Goal: Transaction & Acquisition: Purchase product/service

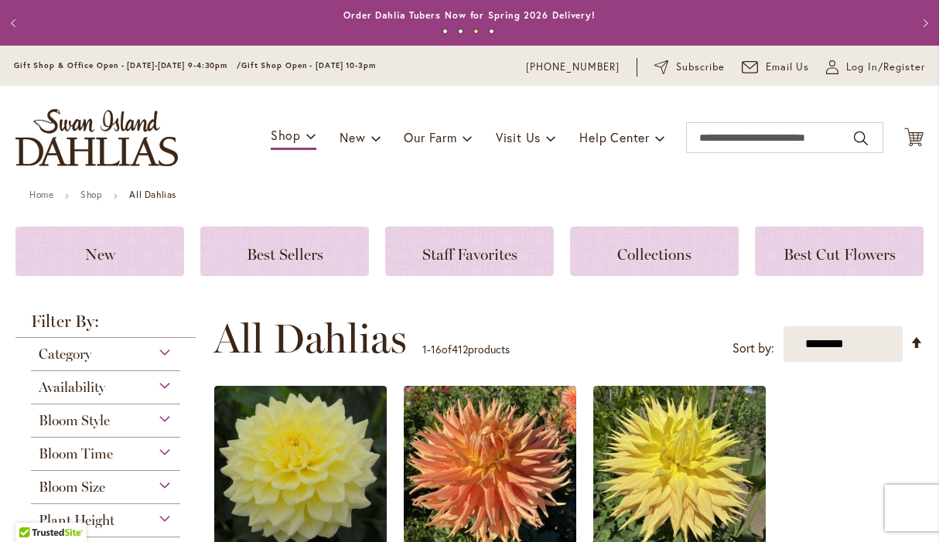
click at [155, 421] on div "Bloom Style" at bounding box center [105, 416] width 149 height 25
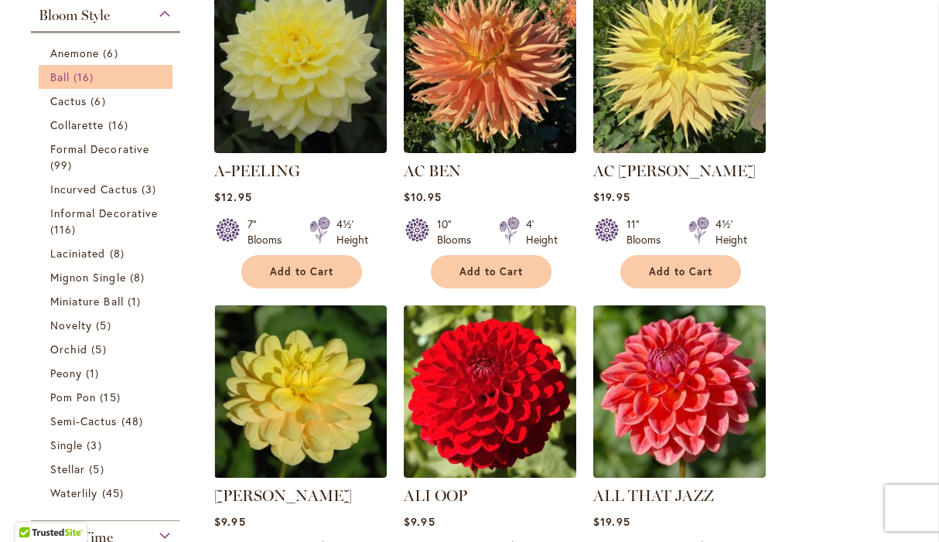
click at [87, 84] on span "16 items" at bounding box center [85, 77] width 24 height 16
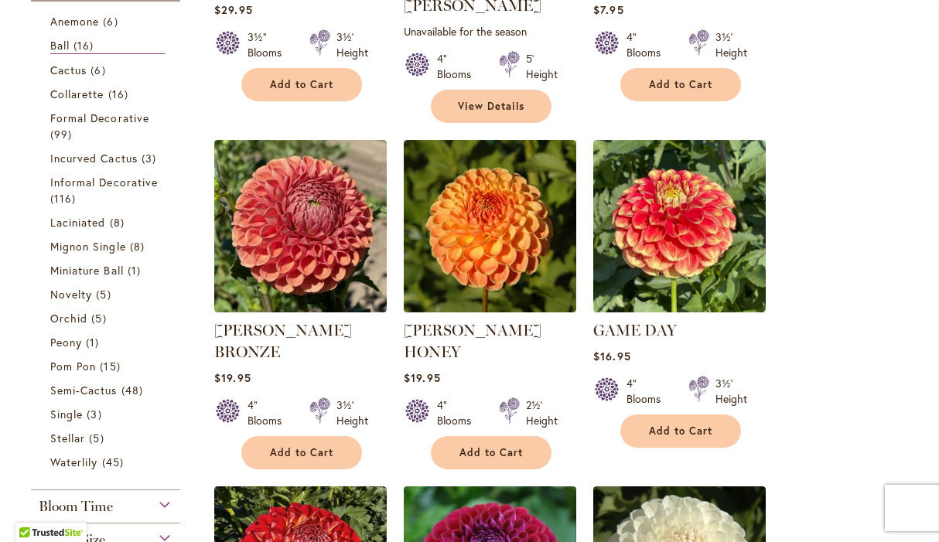
scroll to position [564, 0]
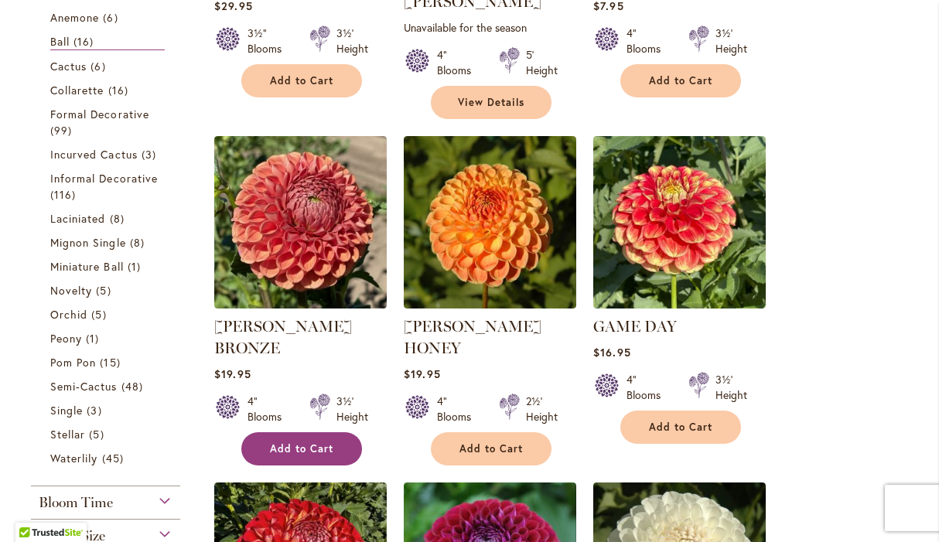
click at [315, 442] on span "Add to Cart" at bounding box center [301, 448] width 63 height 13
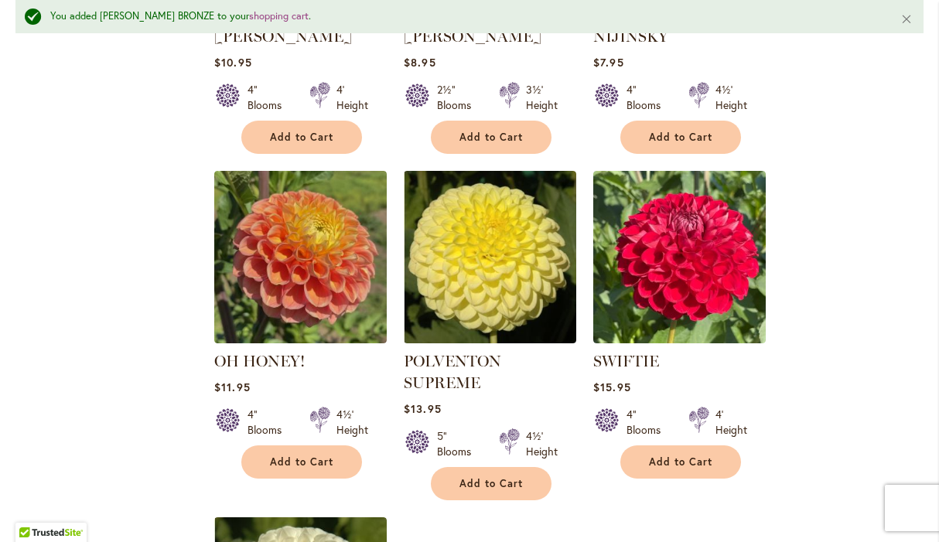
scroll to position [1575, 0]
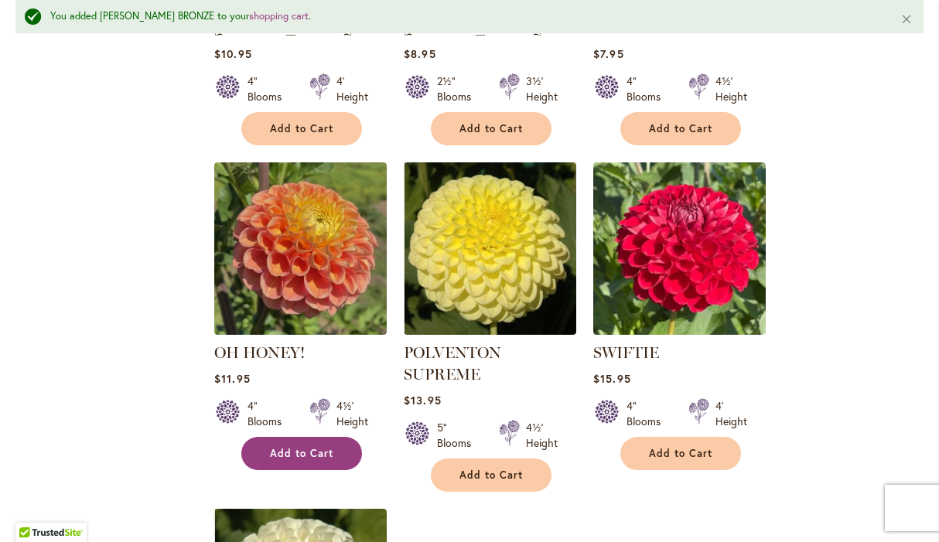
click at [309, 437] on button "Add to Cart" at bounding box center [301, 453] width 121 height 33
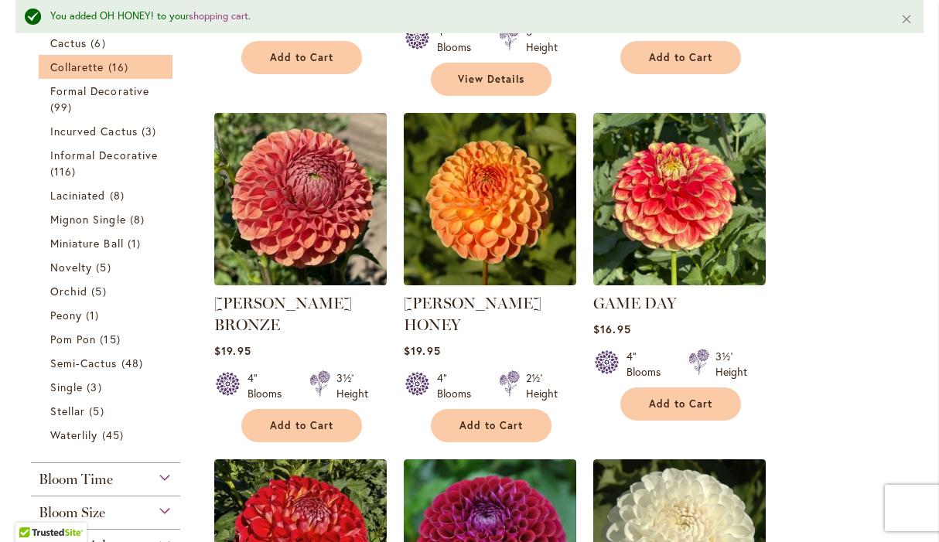
scroll to position [629, 0]
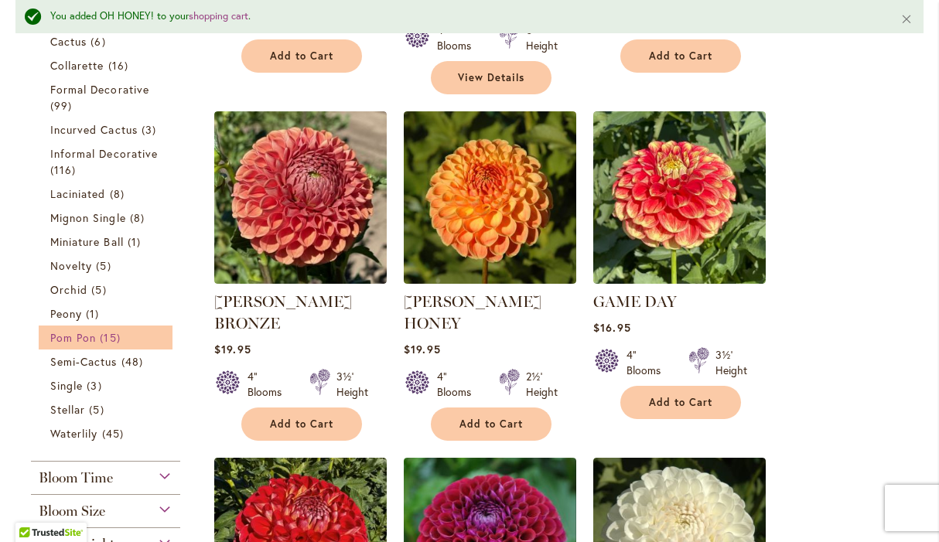
click at [85, 339] on span "Pom Pon" at bounding box center [73, 337] width 46 height 15
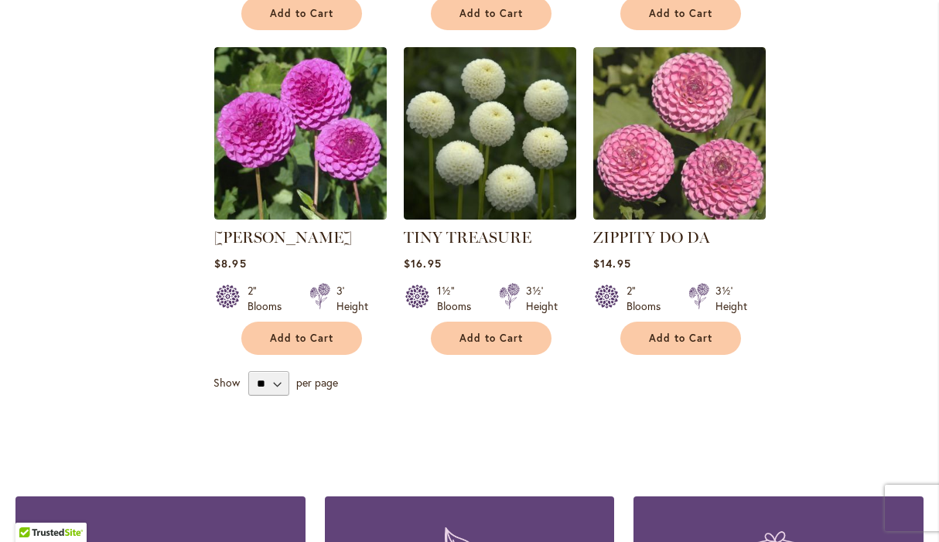
scroll to position [1650, 0]
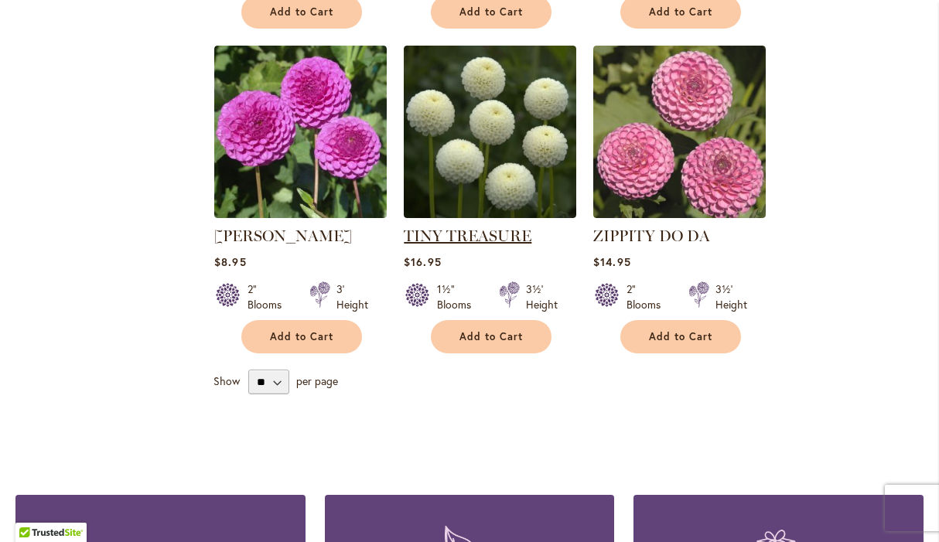
click at [438, 227] on link "TINY TREASURE" at bounding box center [468, 236] width 128 height 19
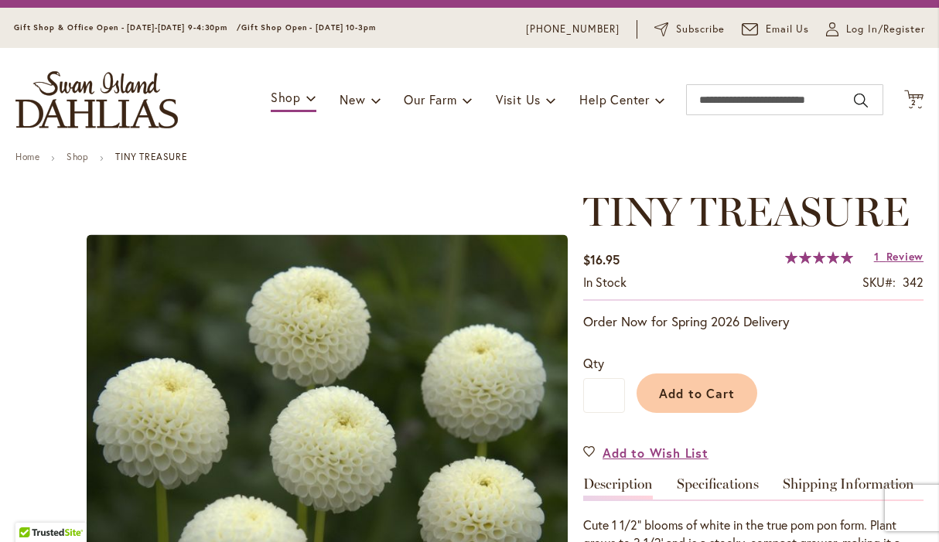
scroll to position [45, 0]
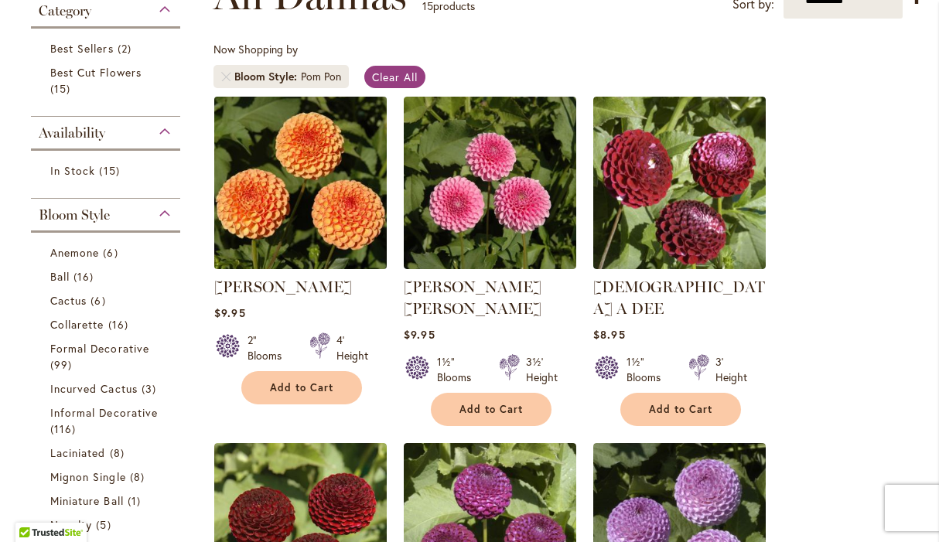
scroll to position [256, 0]
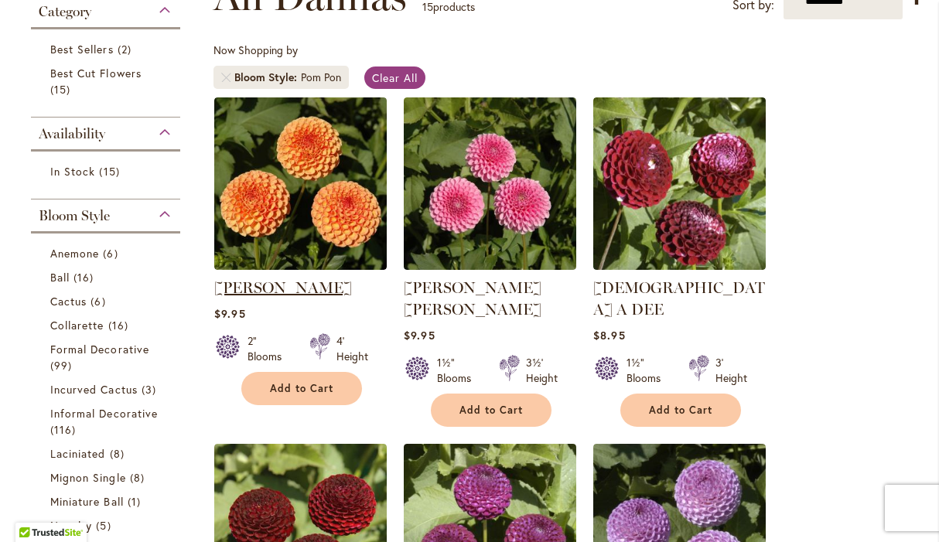
click at [316, 287] on link "[PERSON_NAME]" at bounding box center [283, 287] width 138 height 19
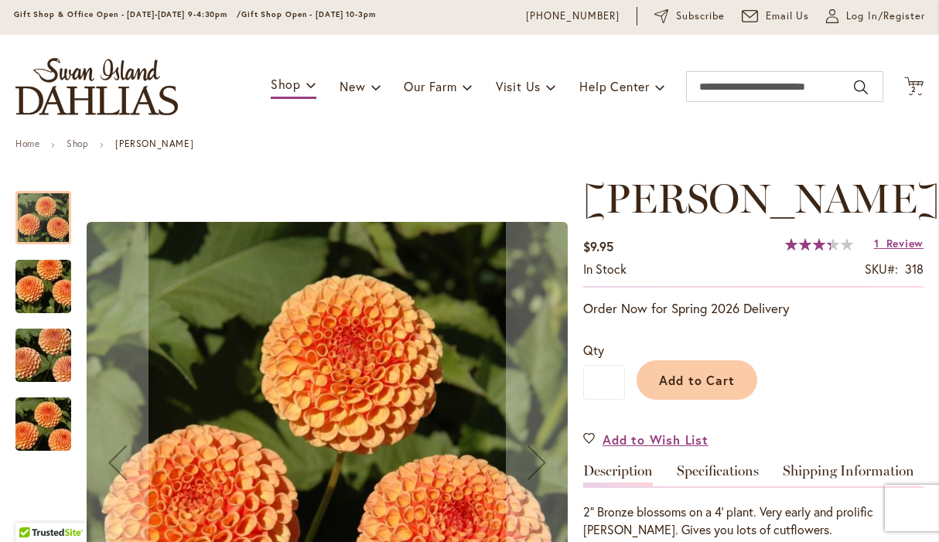
scroll to position [125, 0]
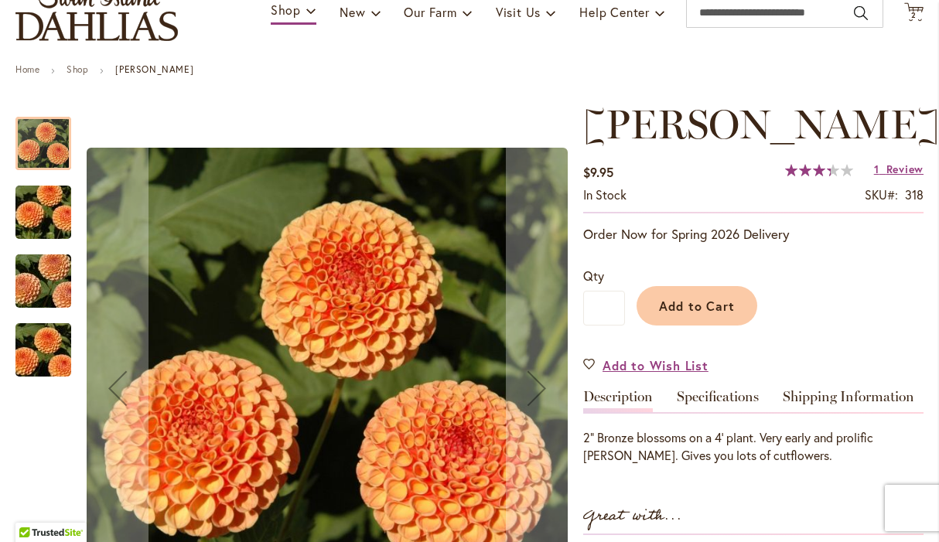
click at [51, 344] on img "AMBER QUEEN" at bounding box center [43, 350] width 111 height 74
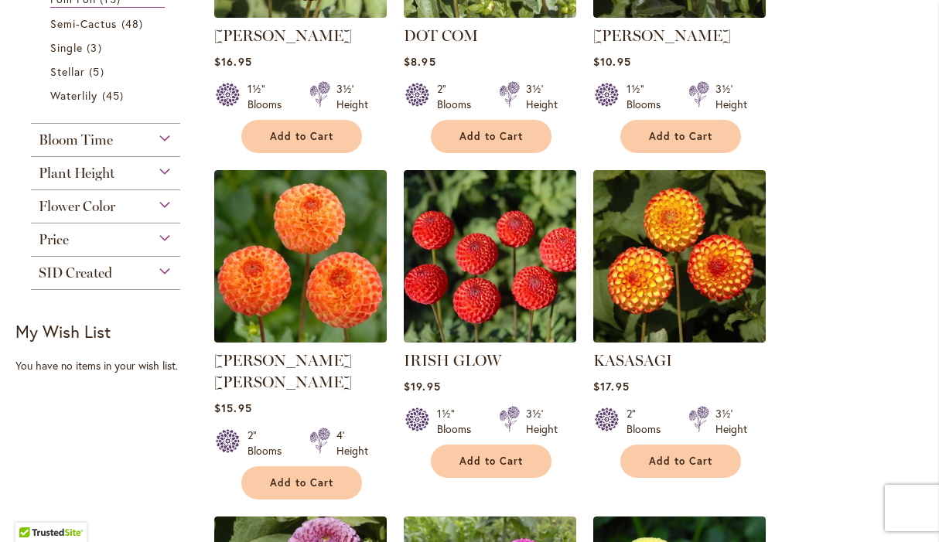
scroll to position [859, 0]
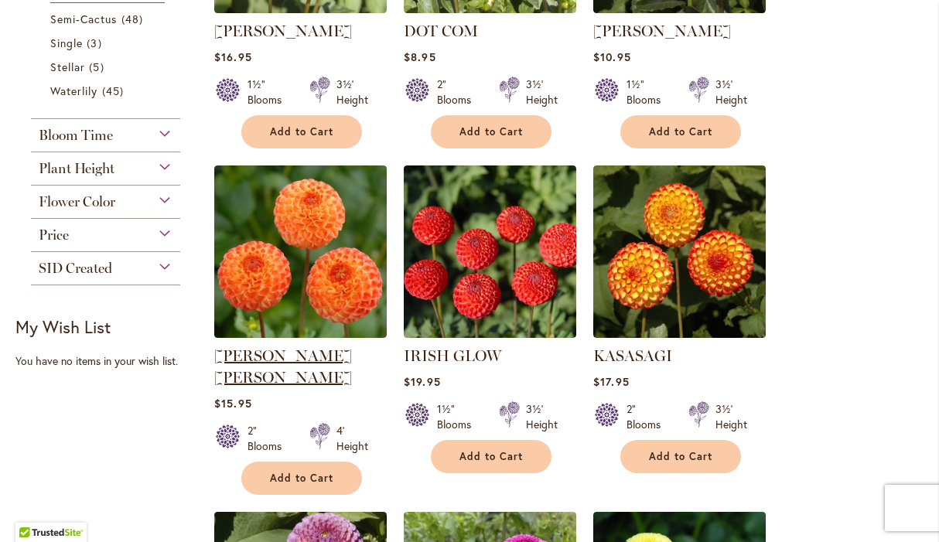
click at [293, 346] on link "[PERSON_NAME] [PERSON_NAME]" at bounding box center [283, 366] width 138 height 40
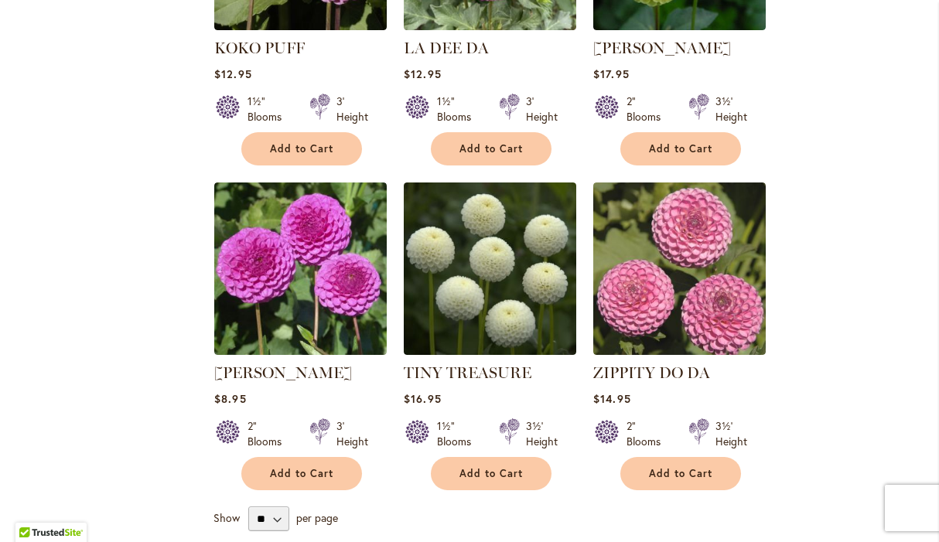
scroll to position [1517, 0]
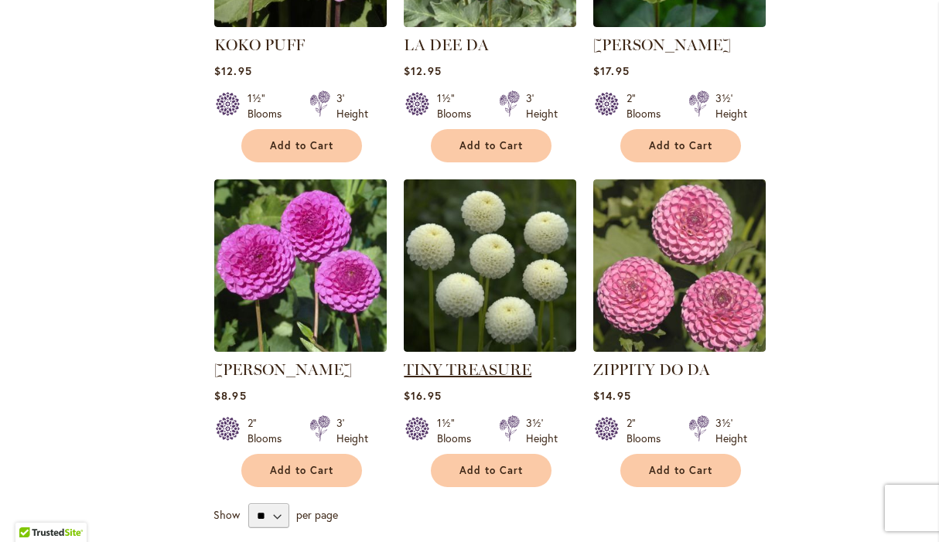
click at [416, 360] on link "TINY TREASURE" at bounding box center [468, 369] width 128 height 19
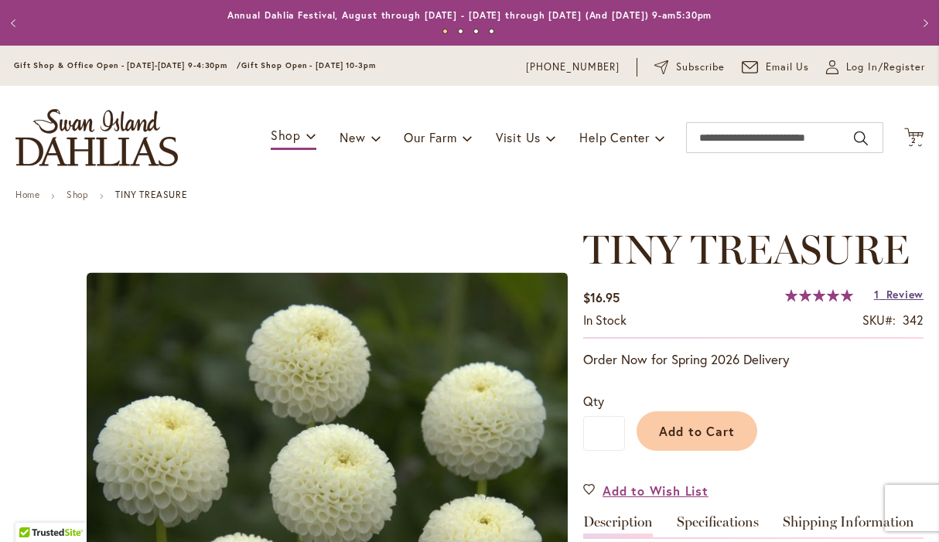
click at [889, 297] on span "Review" at bounding box center [904, 294] width 37 height 15
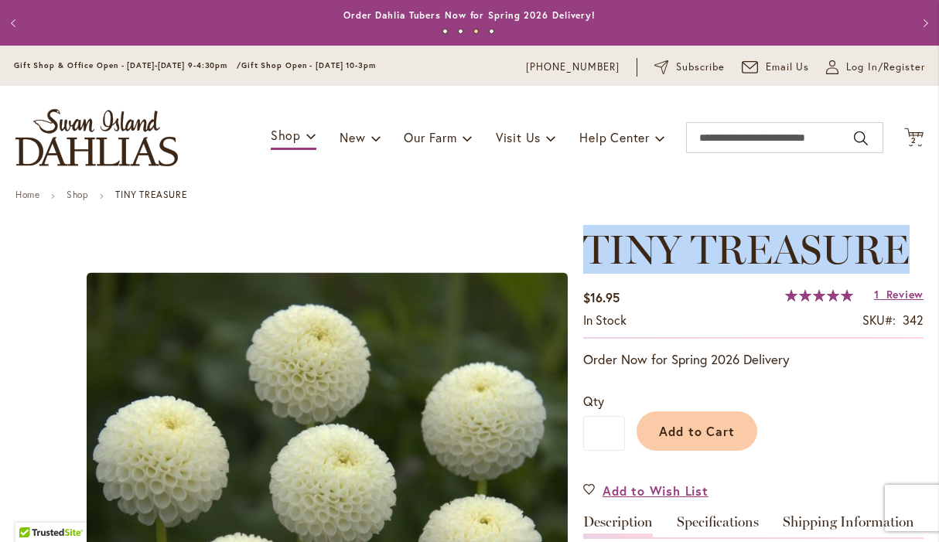
drag, startPoint x: 908, startPoint y: 254, endPoint x: 588, endPoint y: 261, distance: 320.2
click at [588, 261] on span "TINY TREASURE" at bounding box center [746, 249] width 326 height 49
copy span "TINY TREASURE"
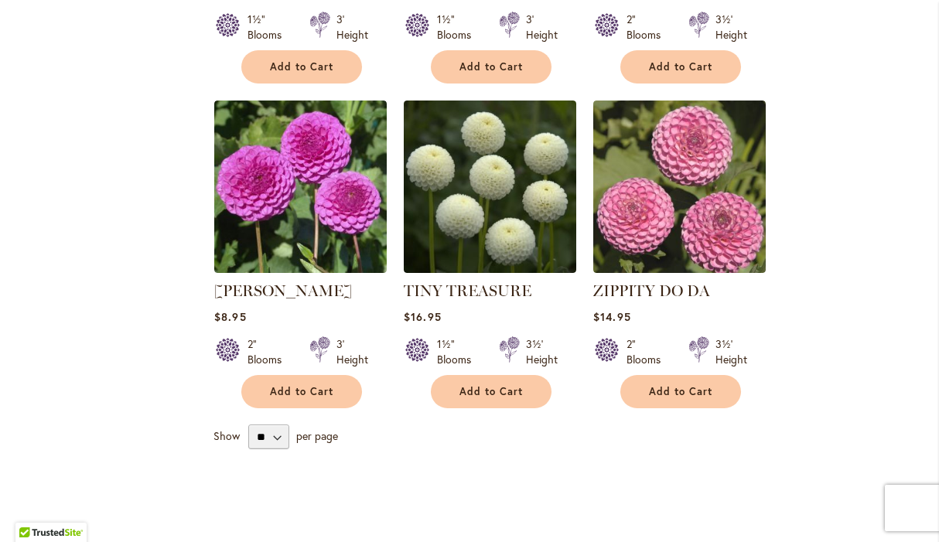
scroll to position [1605, 0]
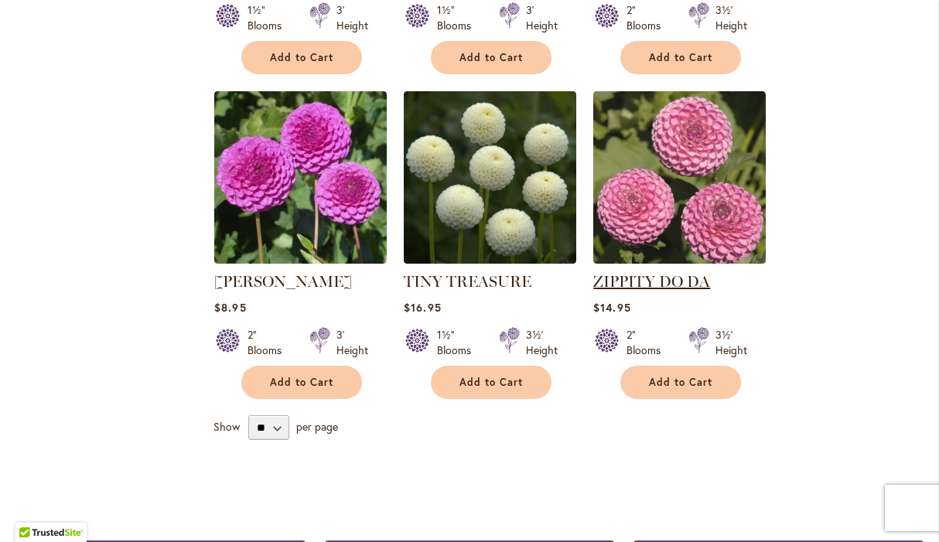
click at [649, 272] on link "ZIPPITY DO DA" at bounding box center [651, 281] width 117 height 19
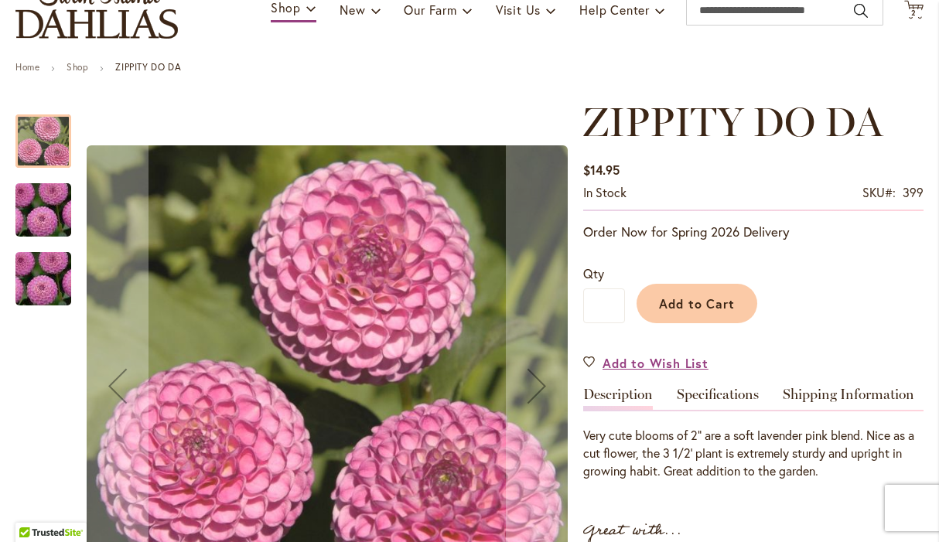
scroll to position [141, 0]
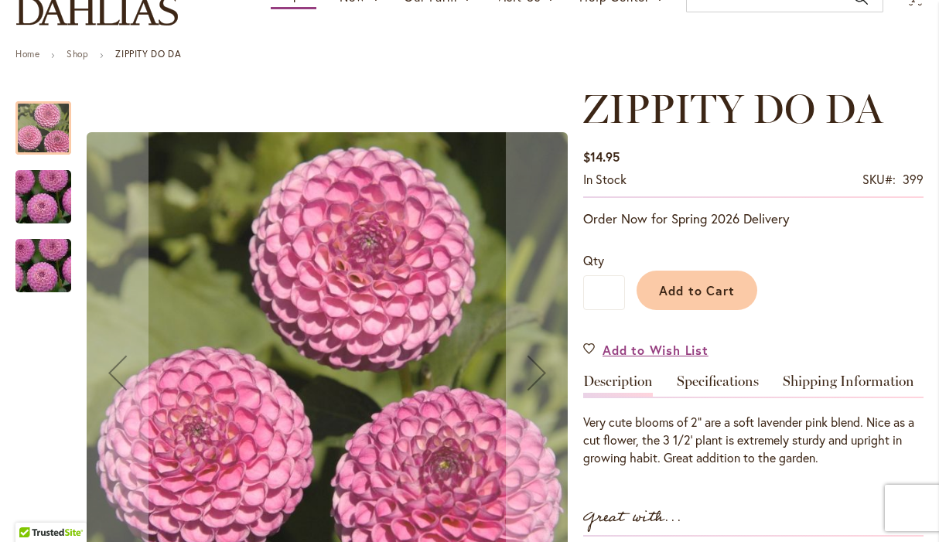
click at [49, 202] on img "ZIPPITY DO DA" at bounding box center [43, 197] width 111 height 84
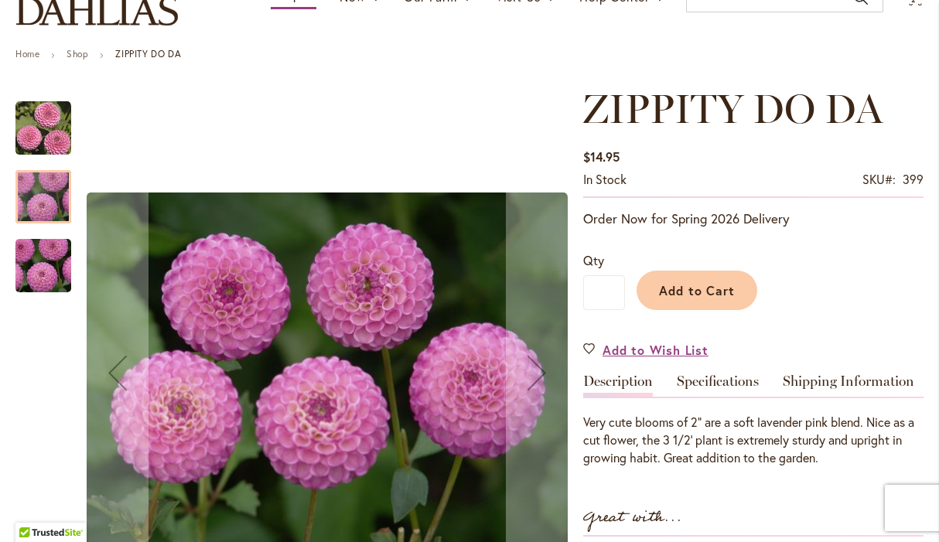
click at [46, 281] on img "ZIPPITY DO DA" at bounding box center [43, 266] width 111 height 84
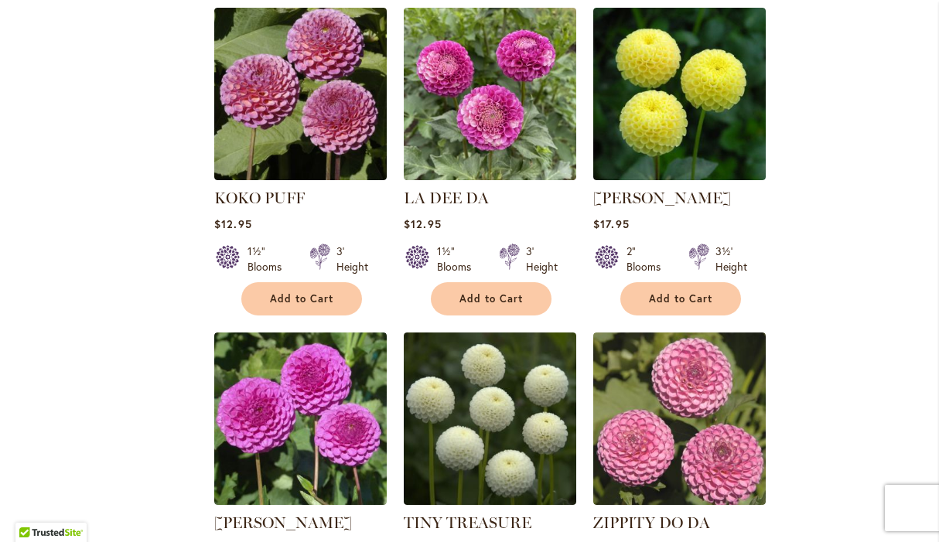
scroll to position [1268, 0]
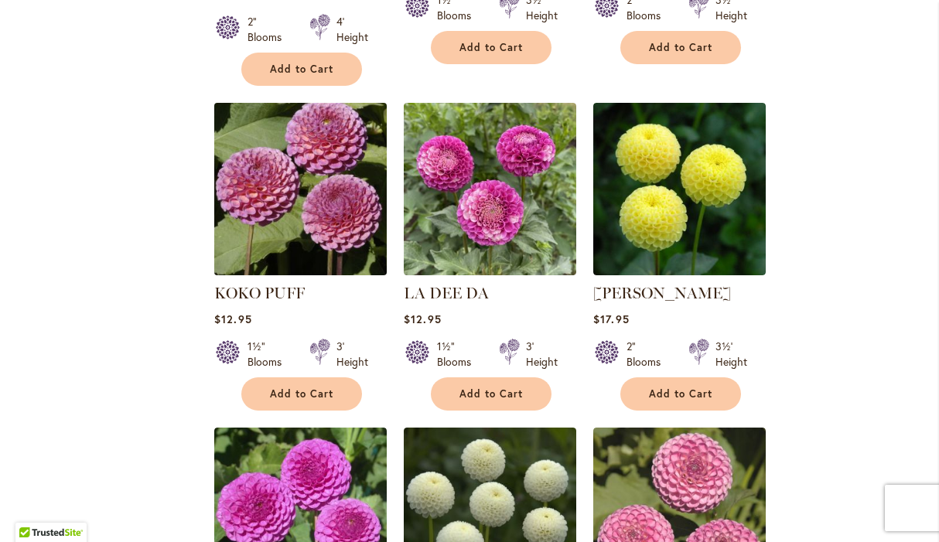
click at [326, 172] on img at bounding box center [300, 188] width 181 height 181
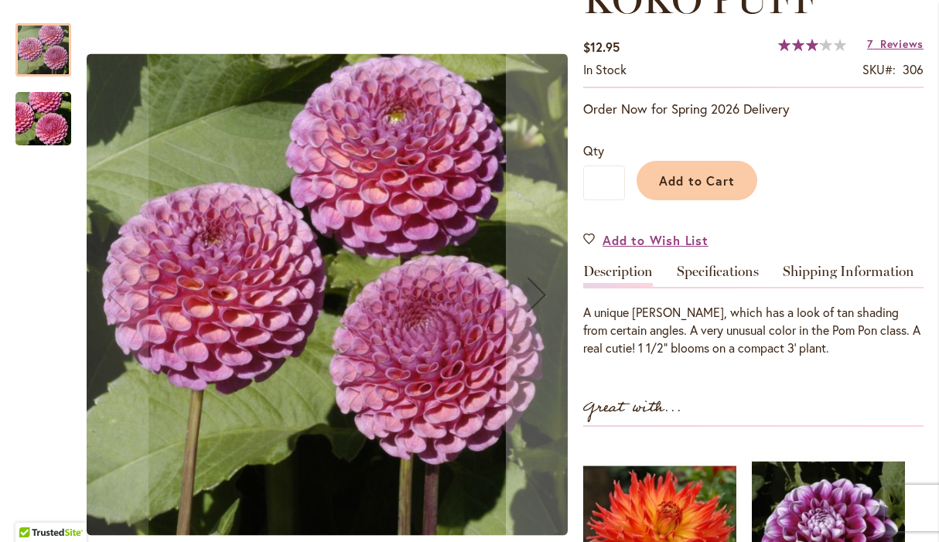
scroll to position [253, 0]
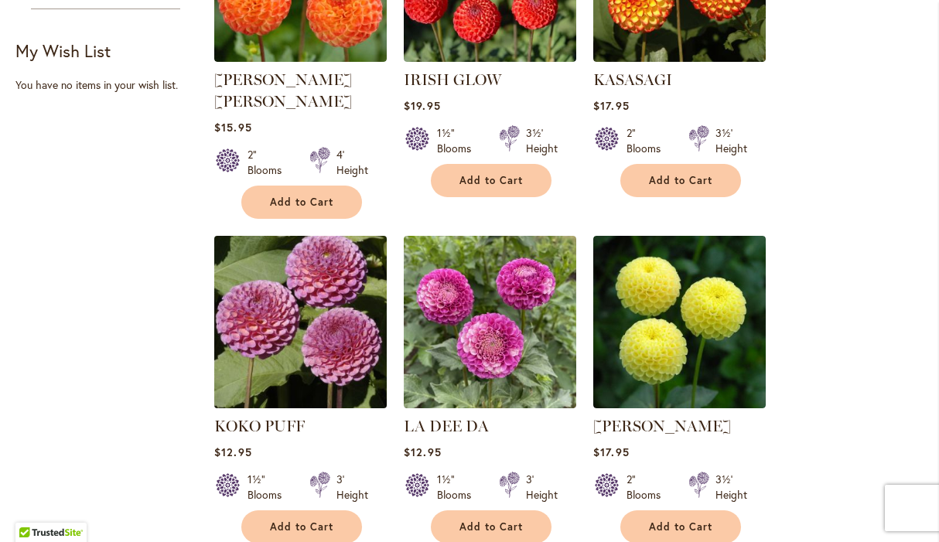
scroll to position [995, 0]
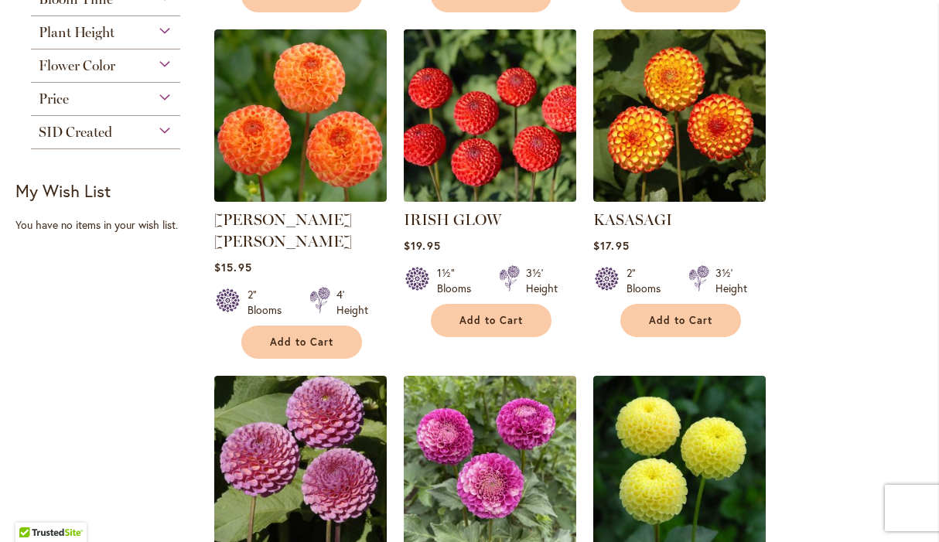
click at [454, 114] on img at bounding box center [490, 115] width 181 height 181
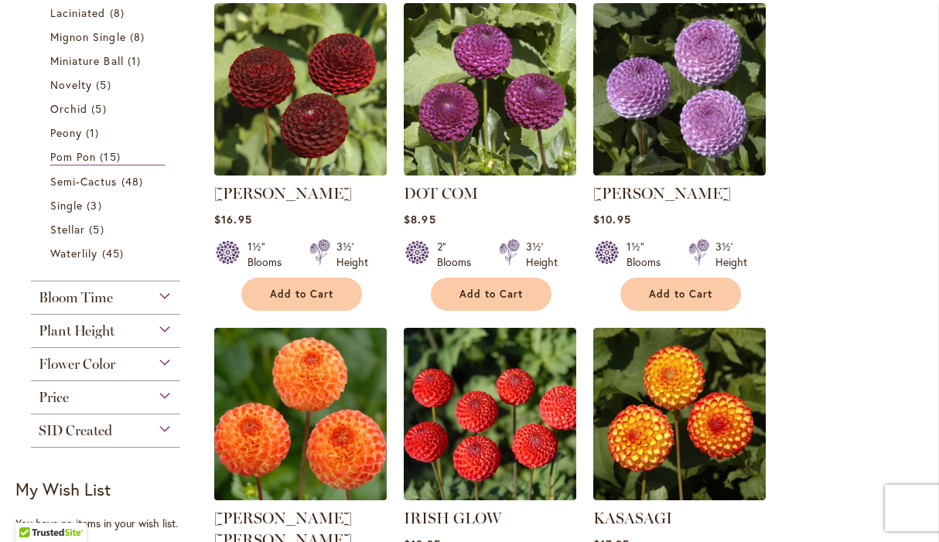
scroll to position [696, 0]
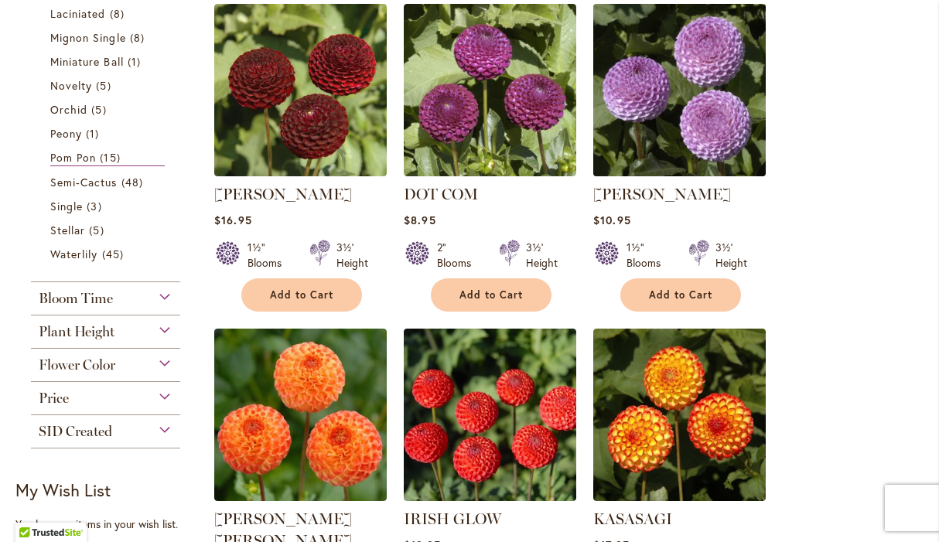
click at [667, 67] on img at bounding box center [679, 89] width 181 height 181
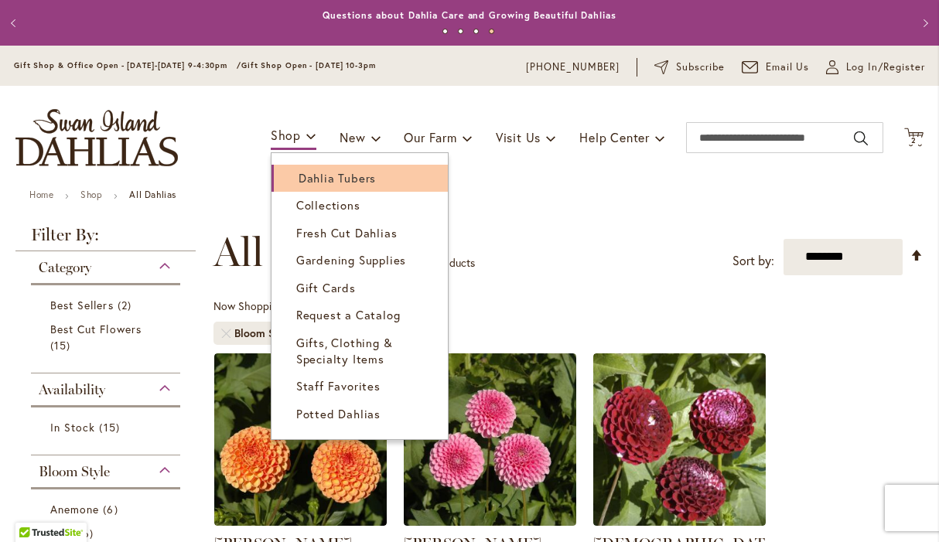
click at [293, 186] on link "Dahlia Tubers" at bounding box center [359, 178] width 176 height 27
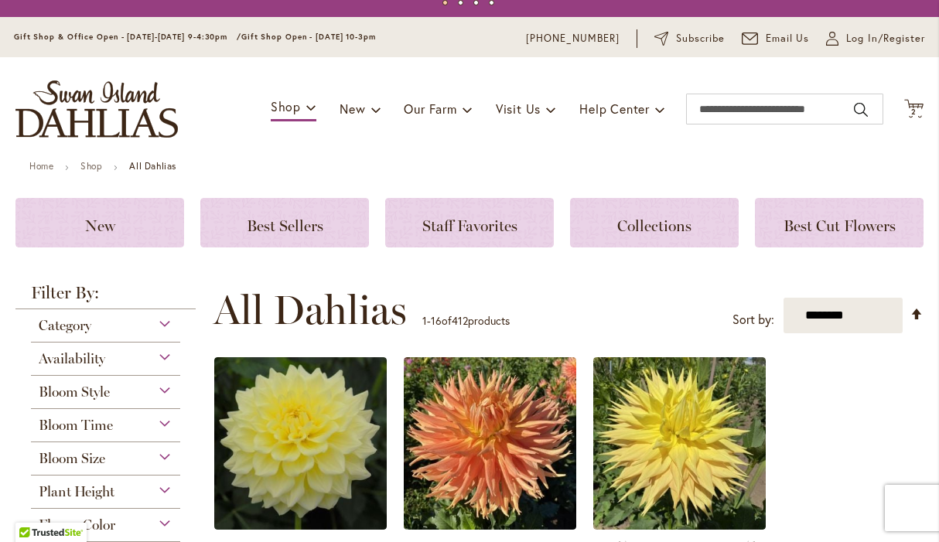
scroll to position [32, 0]
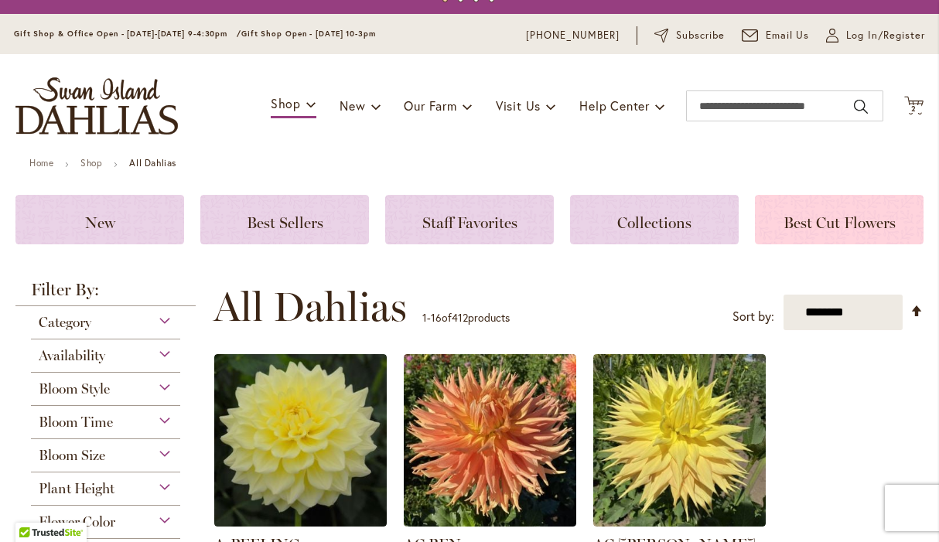
click at [840, 217] on span "Best Cut Flowers" at bounding box center [839, 222] width 112 height 19
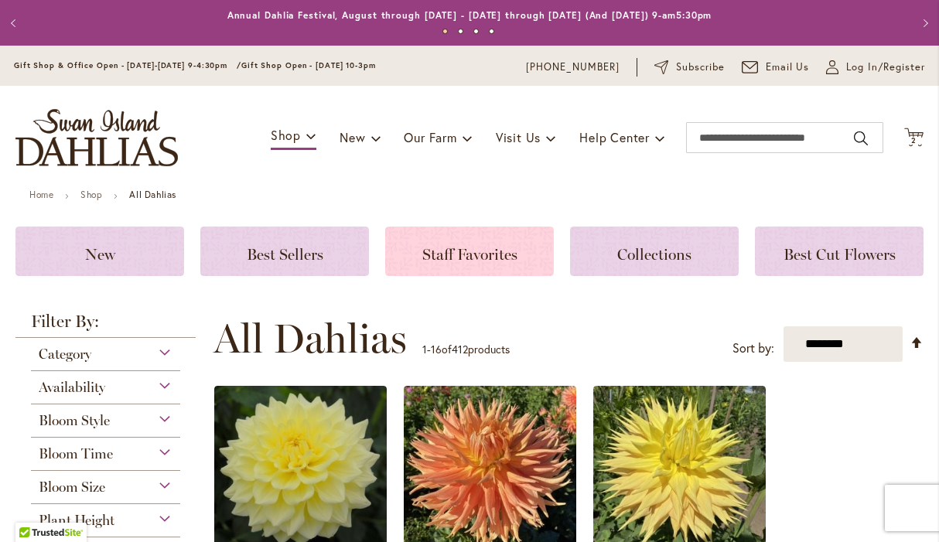
scroll to position [32, 0]
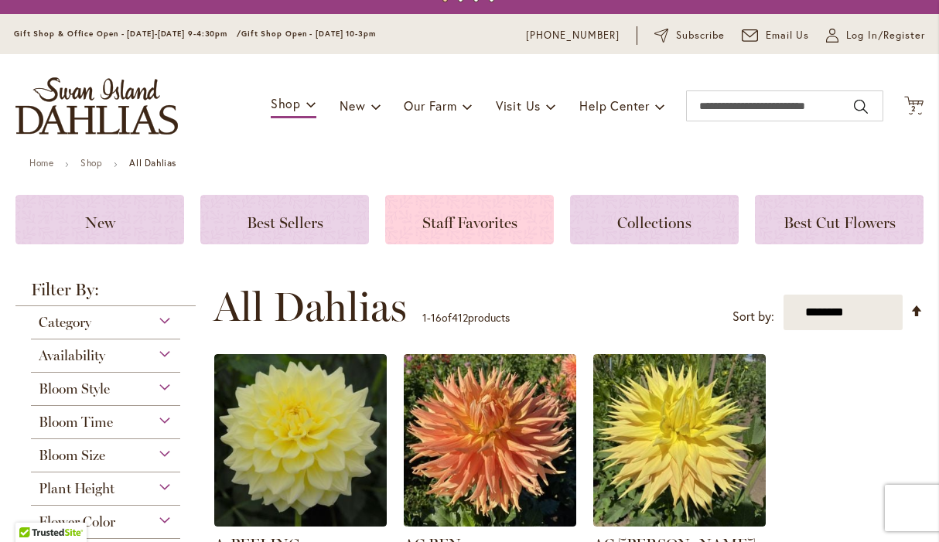
click at [445, 234] on div "Staff Favorites" at bounding box center [469, 219] width 169 height 49
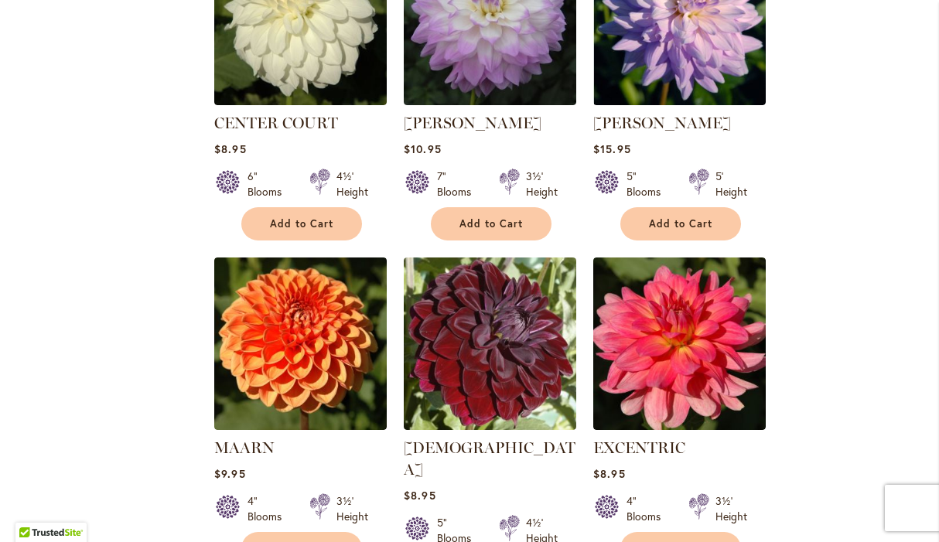
scroll to position [1263, 0]
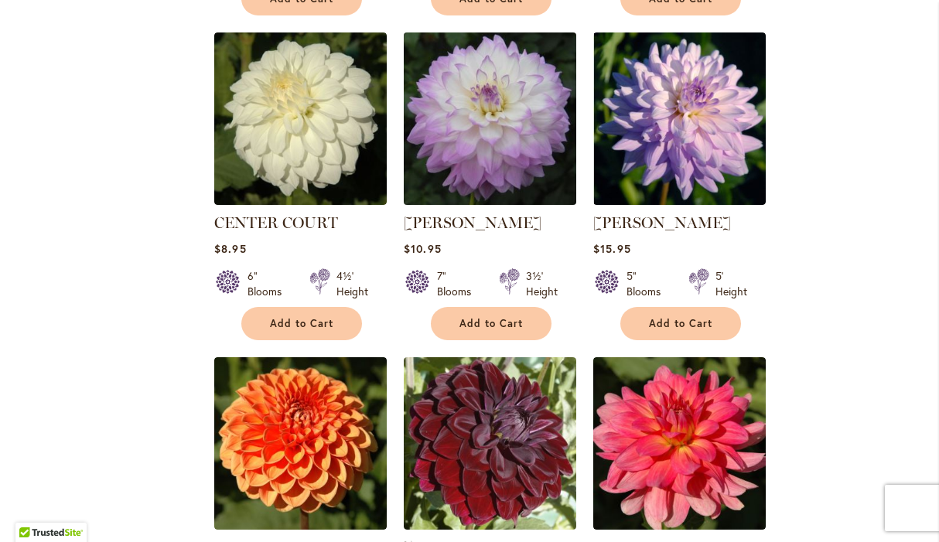
click at [535, 187] on img at bounding box center [490, 118] width 181 height 181
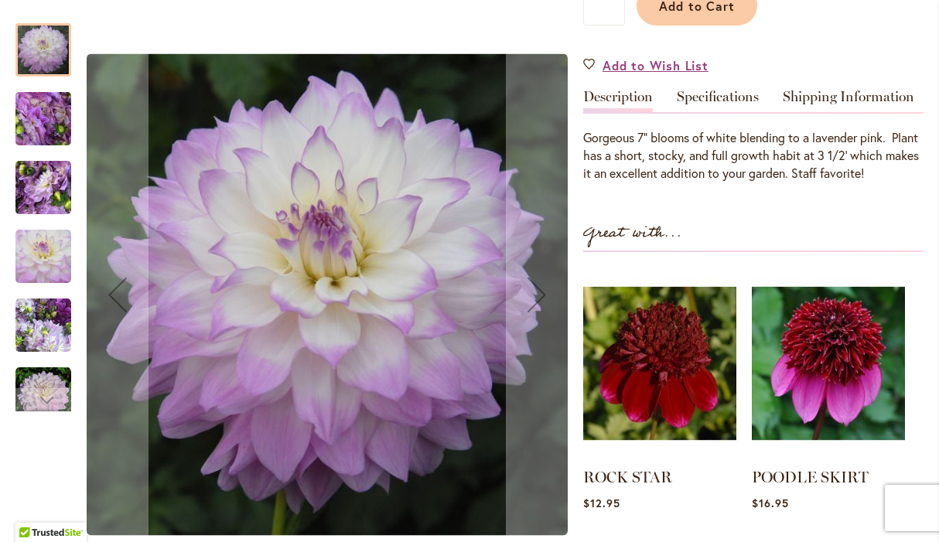
scroll to position [437, 0]
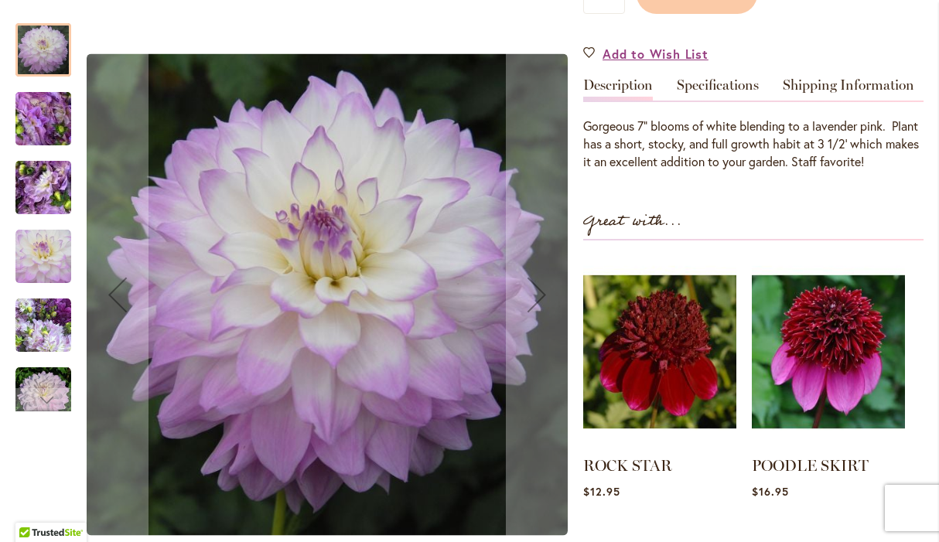
click at [36, 129] on img "MIKAYLA MIRANDA" at bounding box center [43, 119] width 111 height 84
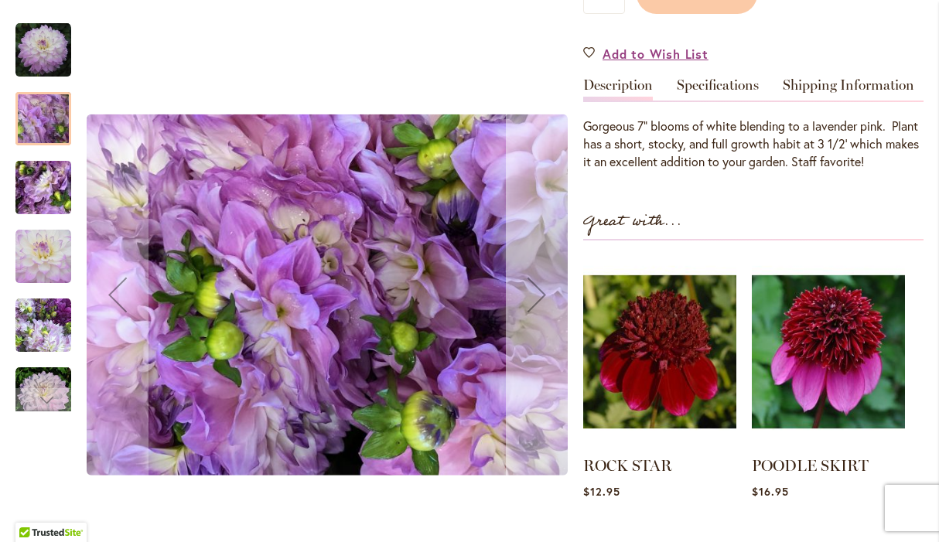
click at [536, 295] on div "Next" at bounding box center [537, 295] width 62 height 62
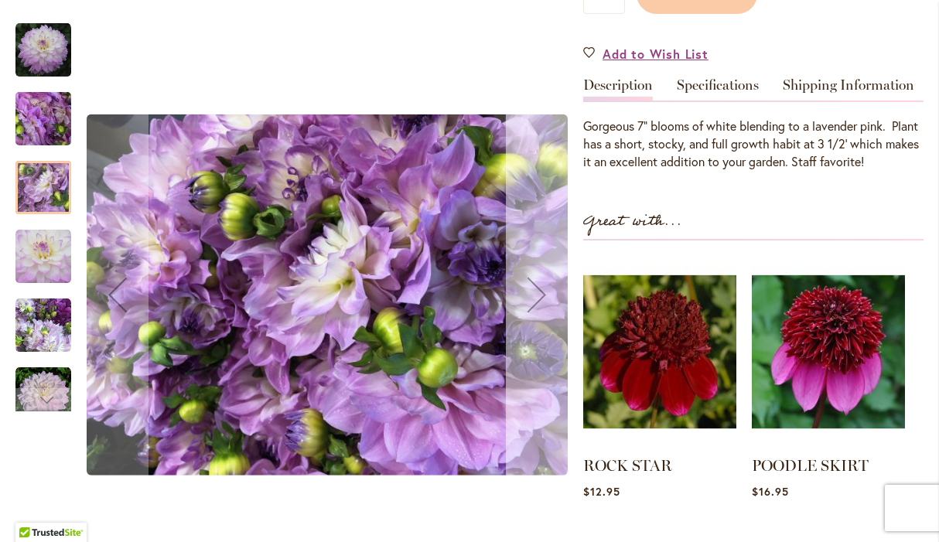
click at [536, 295] on div "Next" at bounding box center [537, 295] width 62 height 62
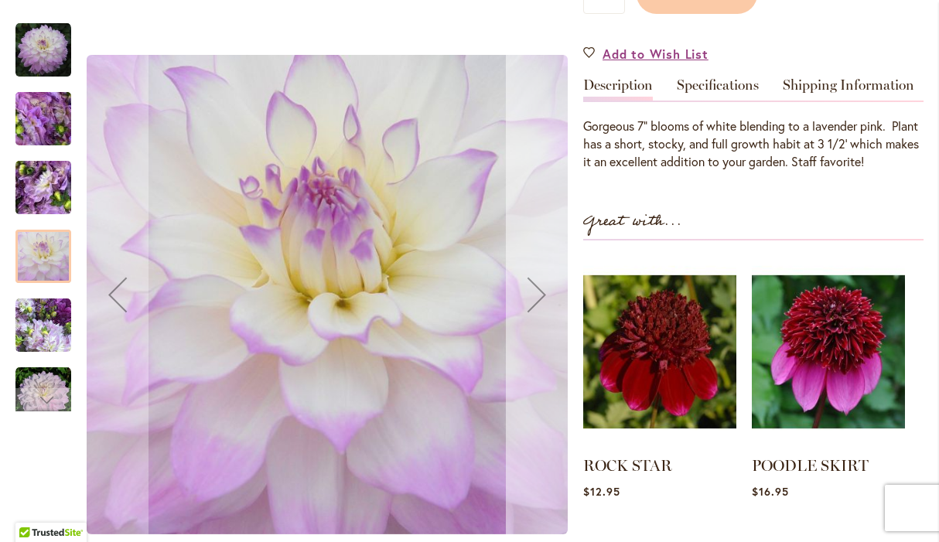
click at [536, 295] on div "Next" at bounding box center [537, 295] width 62 height 62
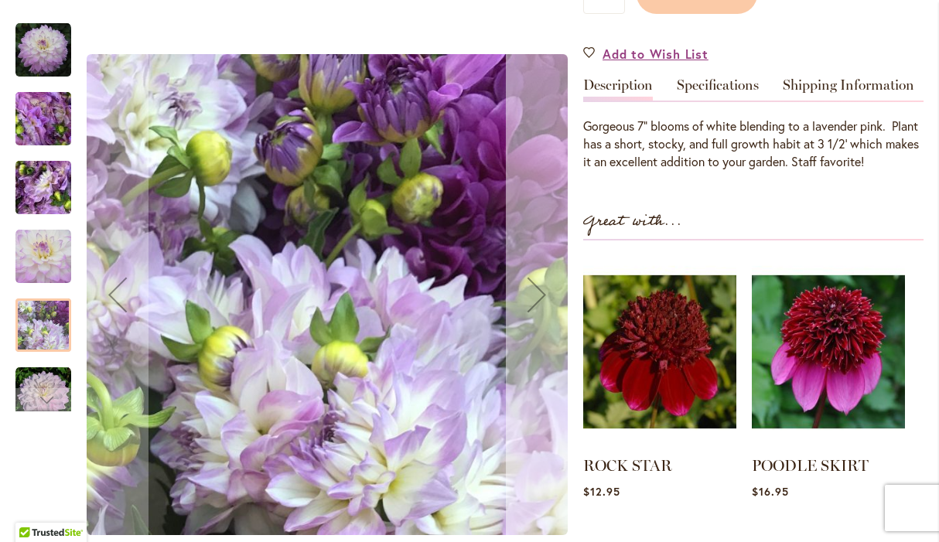
click at [536, 297] on div "Next" at bounding box center [537, 295] width 62 height 62
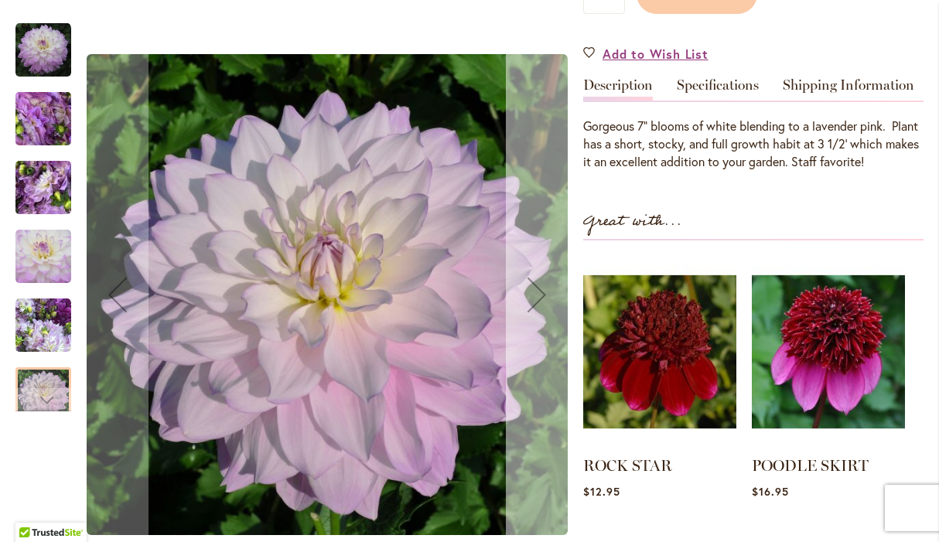
click at [536, 298] on div "Next" at bounding box center [537, 295] width 62 height 62
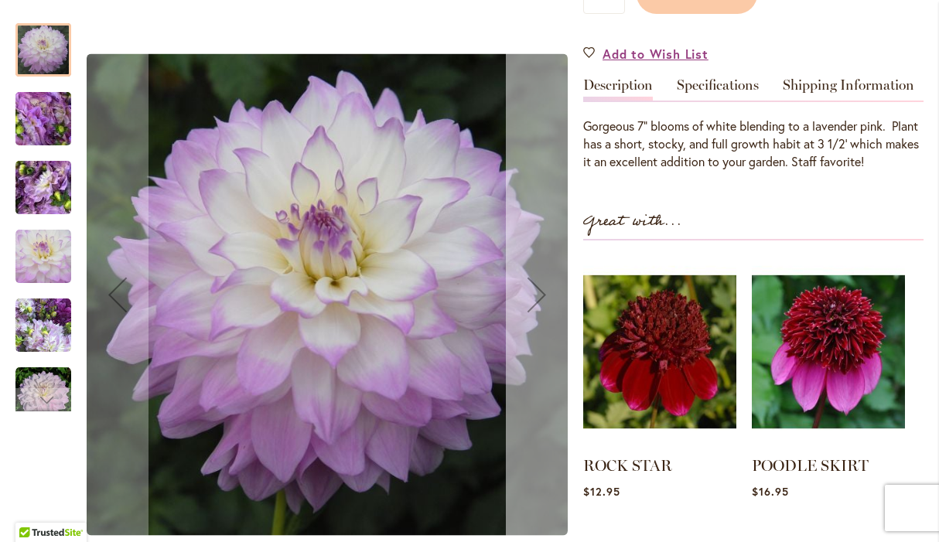
click at [536, 298] on div "Next" at bounding box center [537, 295] width 62 height 62
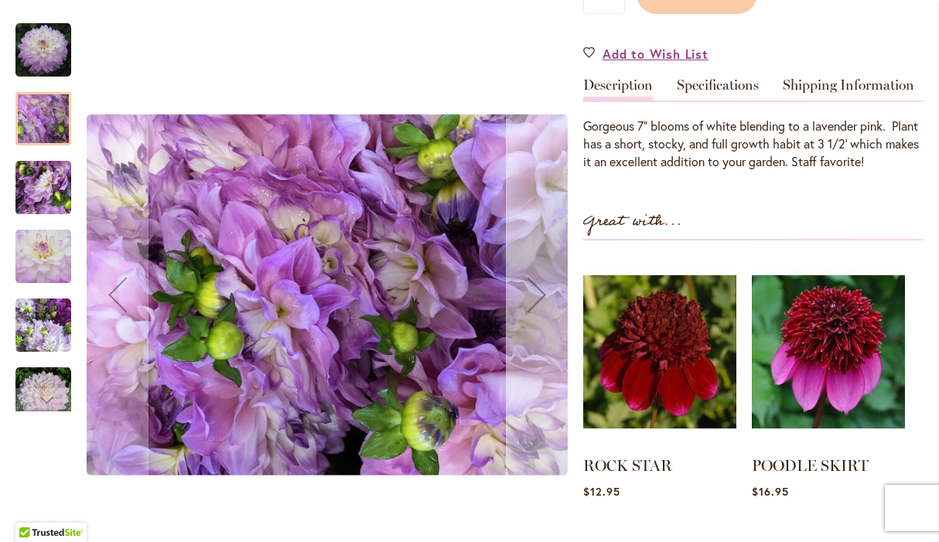
click at [536, 298] on div "Next" at bounding box center [537, 295] width 62 height 62
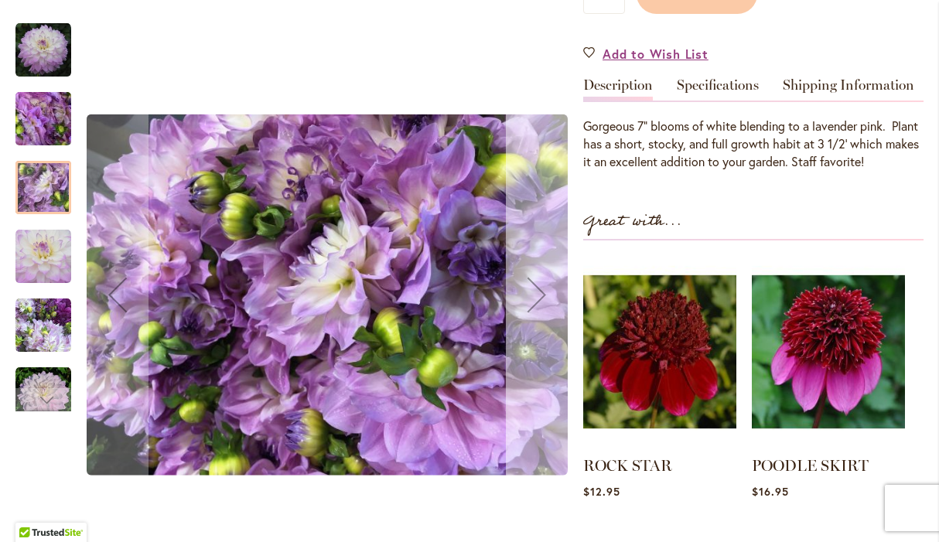
click at [536, 299] on div "Next" at bounding box center [537, 295] width 62 height 62
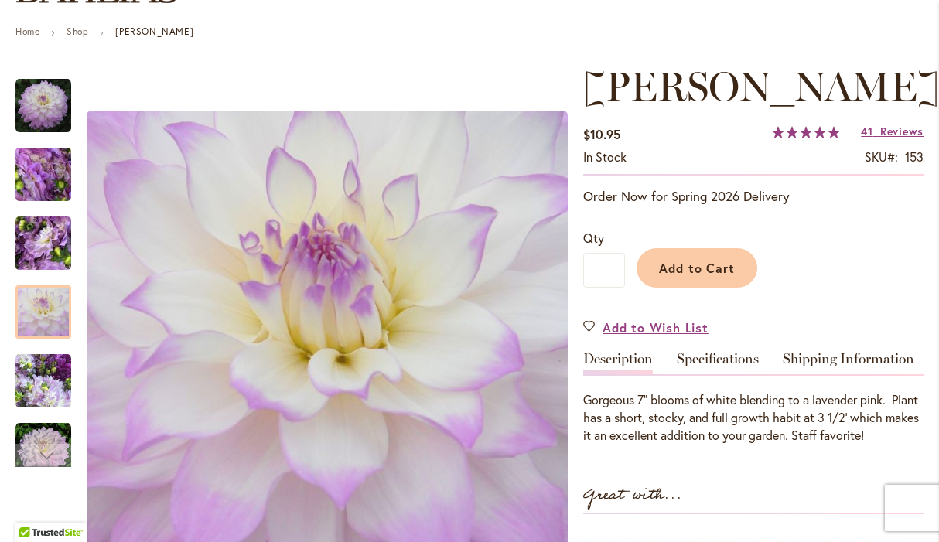
scroll to position [0, 0]
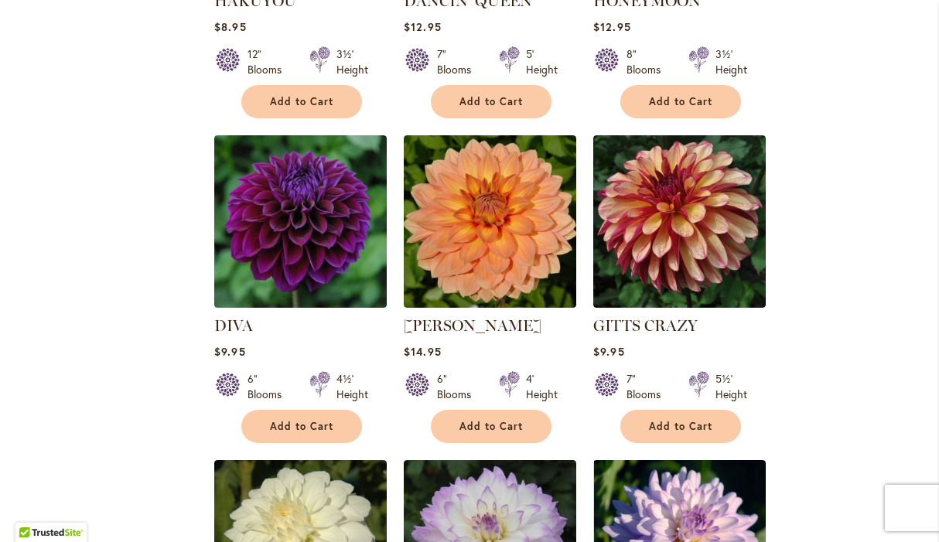
scroll to position [833, 0]
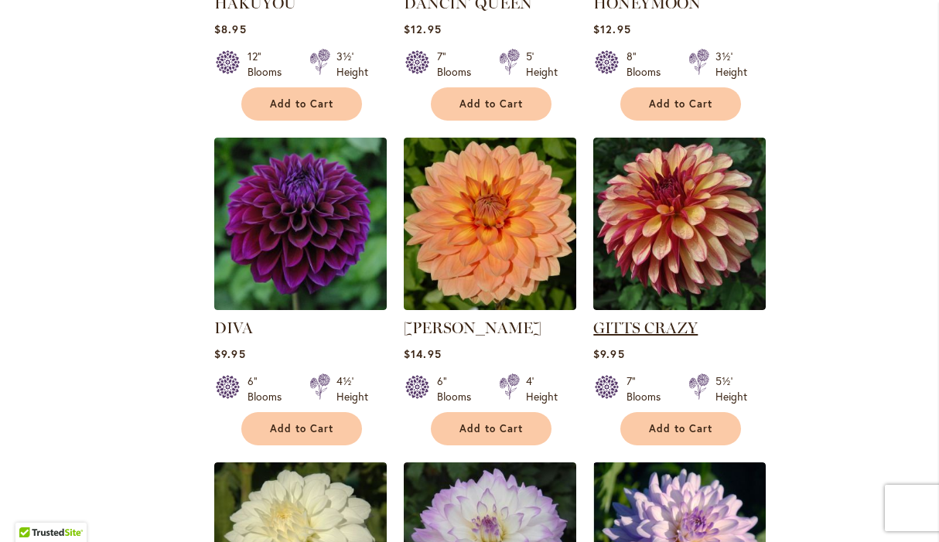
click at [626, 326] on link "GITTS CRAZY" at bounding box center [645, 328] width 104 height 19
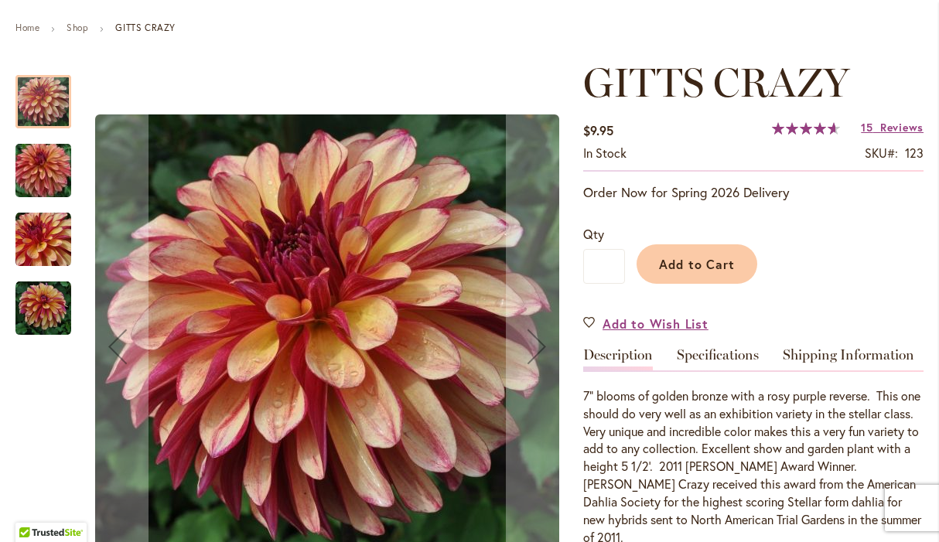
scroll to position [183, 0]
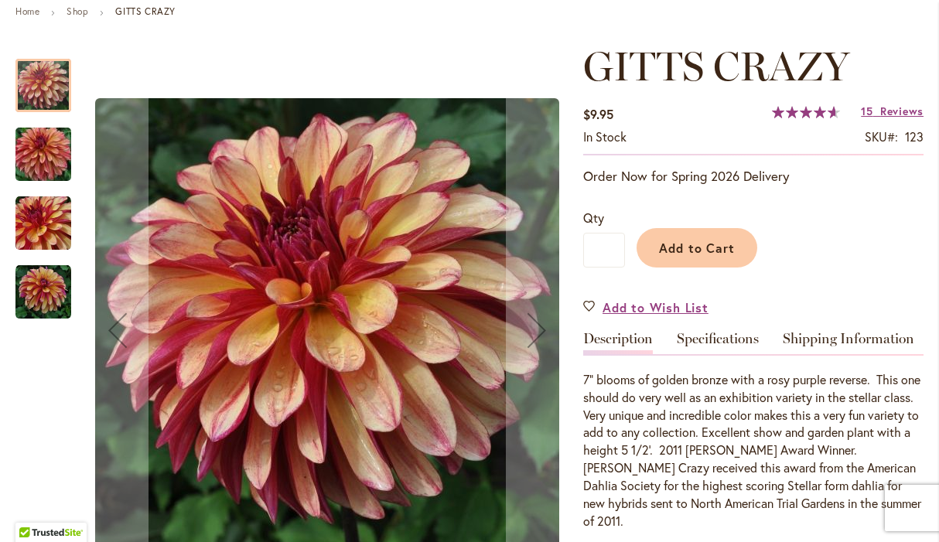
click at [58, 157] on img "Gitts Crazy" at bounding box center [43, 155] width 111 height 74
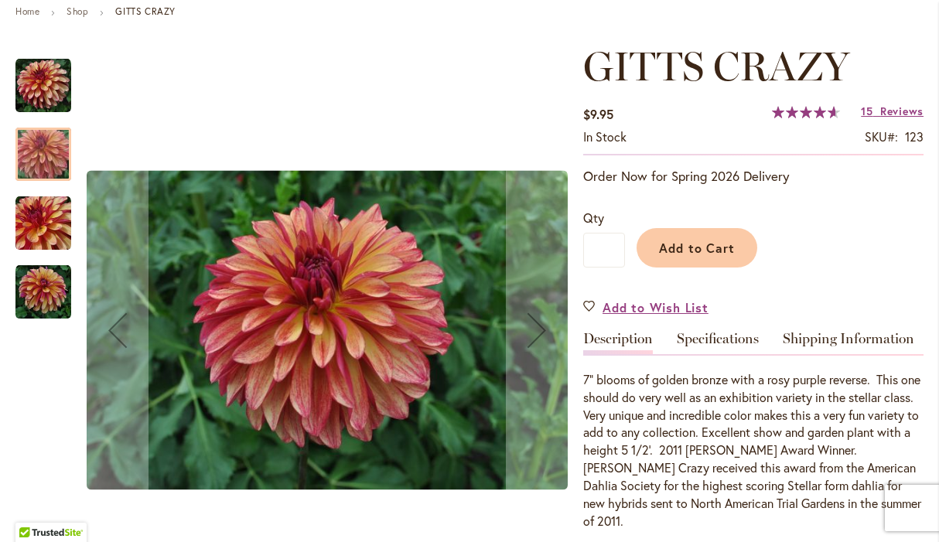
click at [46, 200] on img "Gitts Crazy" at bounding box center [43, 224] width 56 height 56
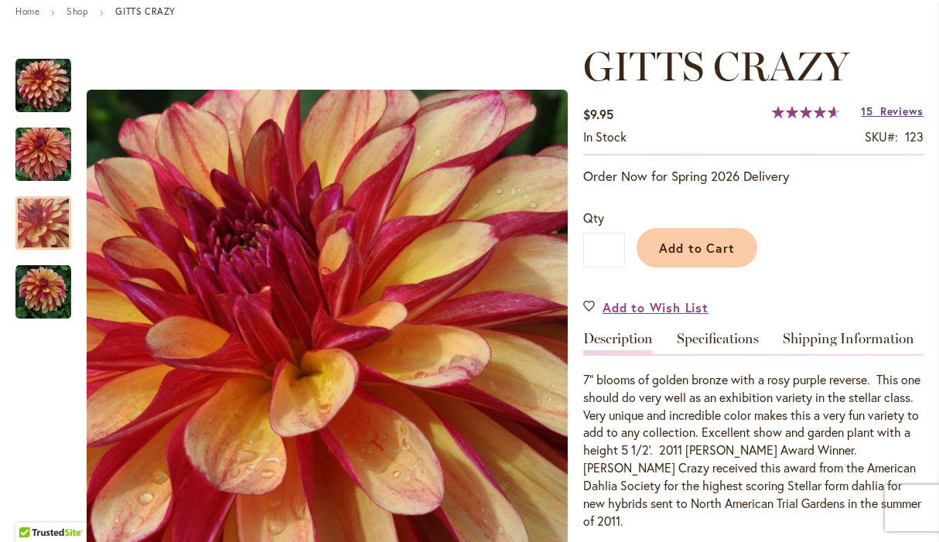
click at [892, 109] on span "Reviews" at bounding box center [901, 111] width 43 height 15
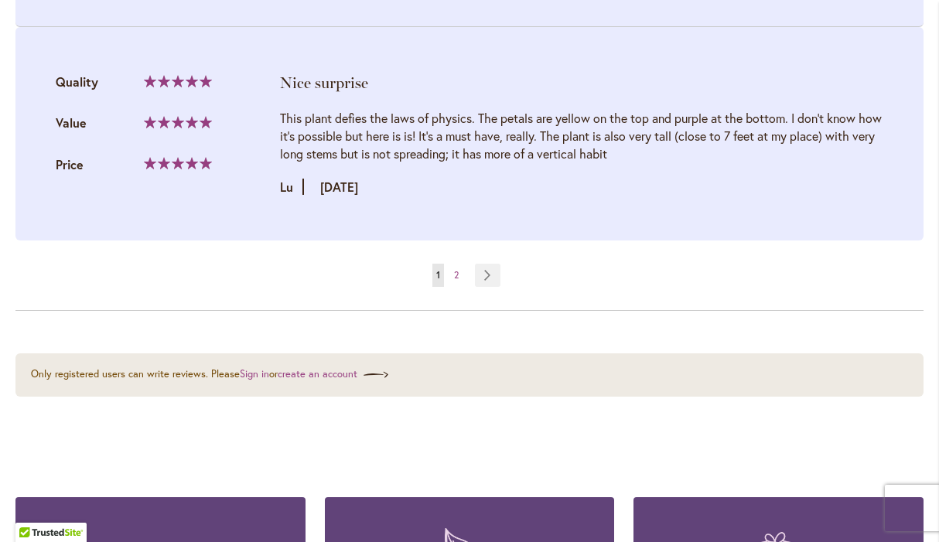
scroll to position [3572, 0]
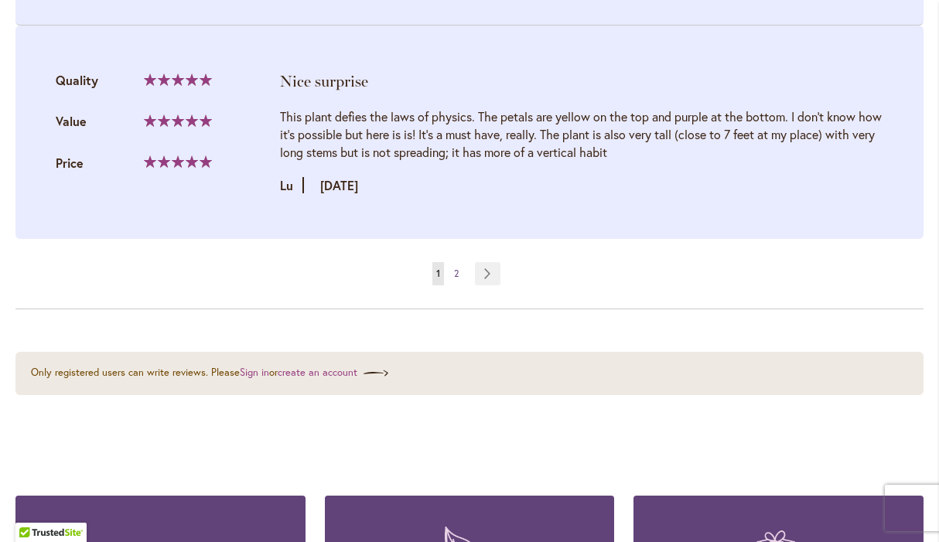
click at [456, 262] on link "Page 2" at bounding box center [456, 273] width 12 height 23
click at [459, 268] on span "2" at bounding box center [456, 274] width 5 height 12
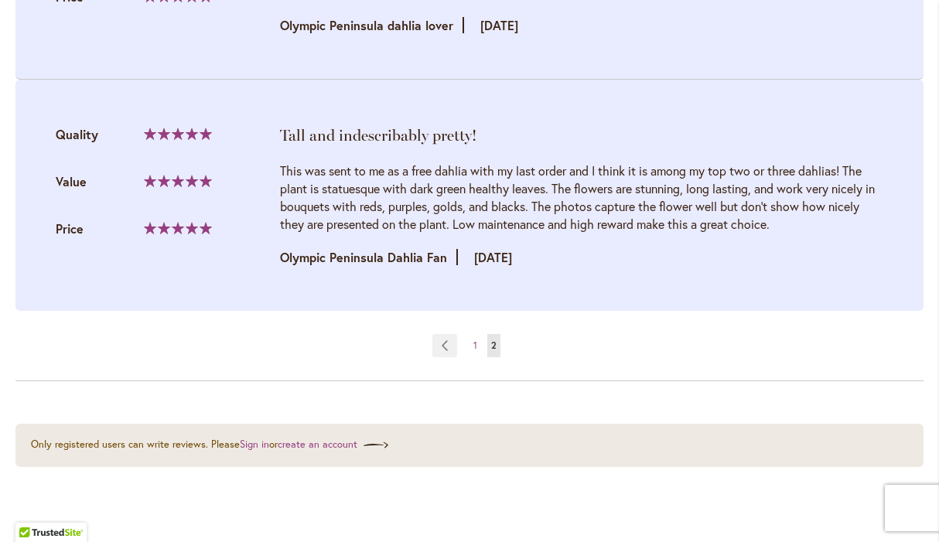
scroll to position [2513, 0]
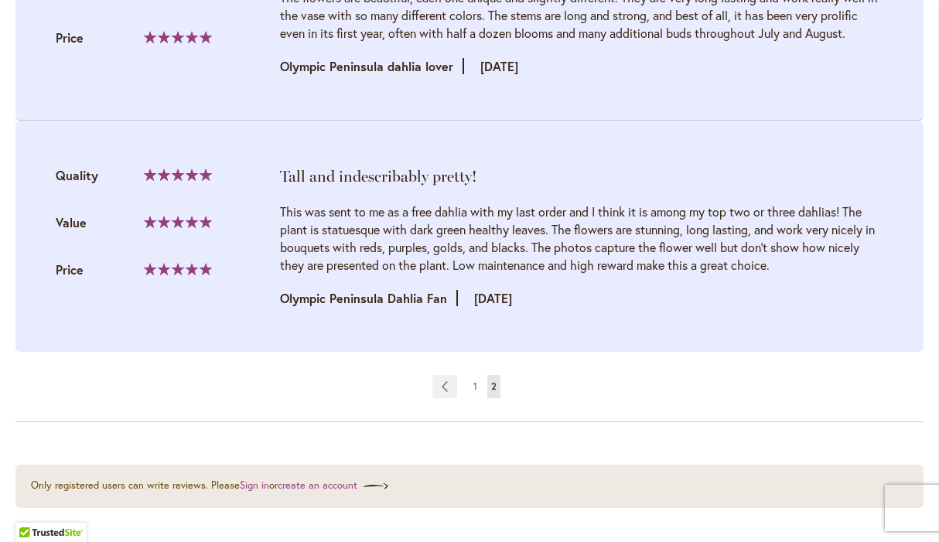
click at [475, 383] on span "1" at bounding box center [475, 386] width 4 height 12
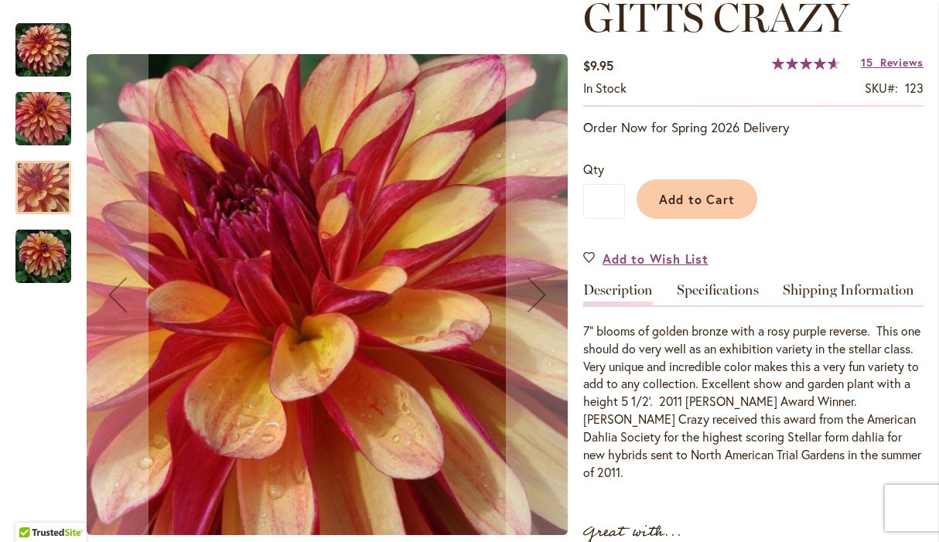
scroll to position [233, 0]
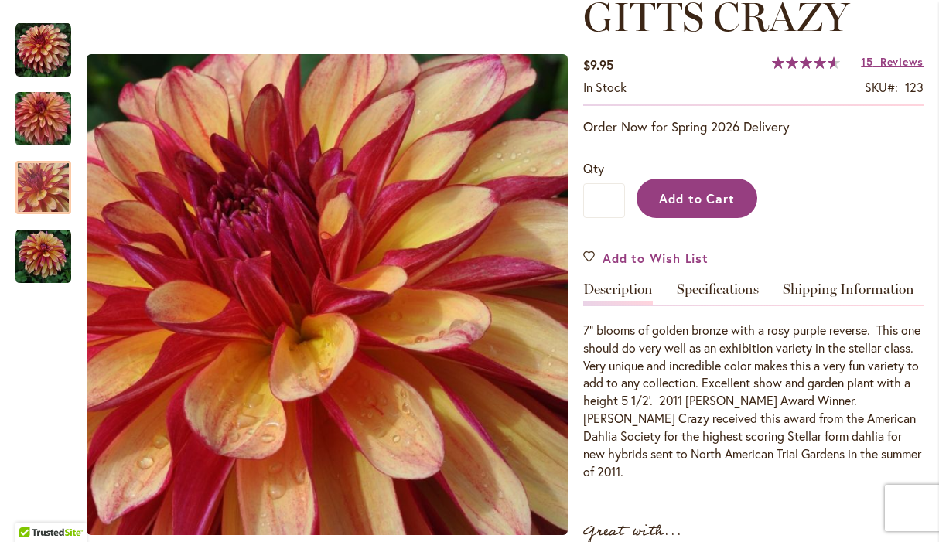
click at [682, 202] on span "Add to Cart" at bounding box center [697, 198] width 77 height 16
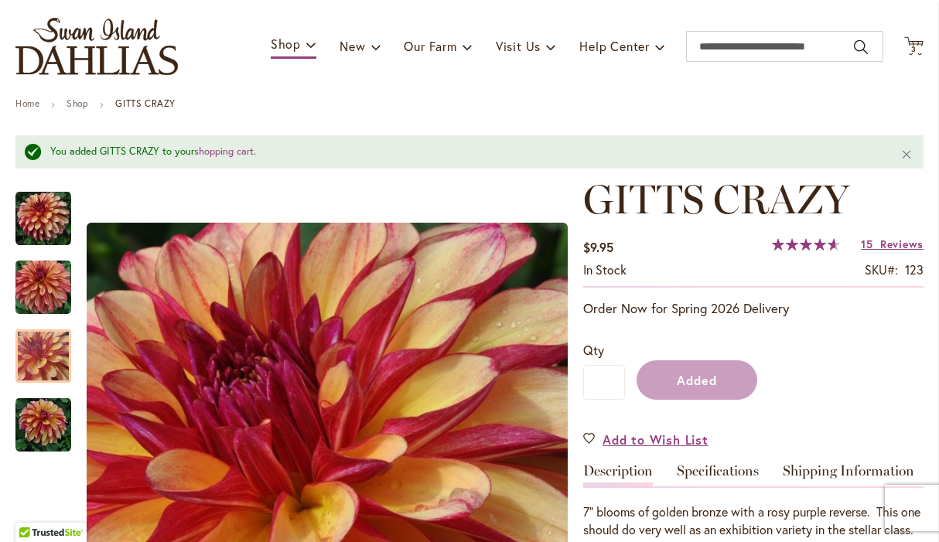
scroll to position [0, 0]
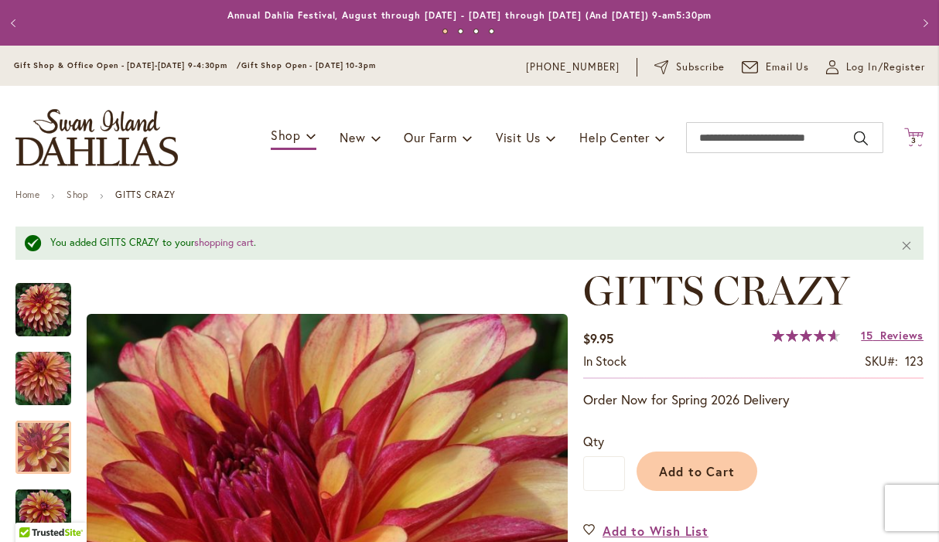
click at [919, 134] on icon at bounding box center [913, 137] width 19 height 19
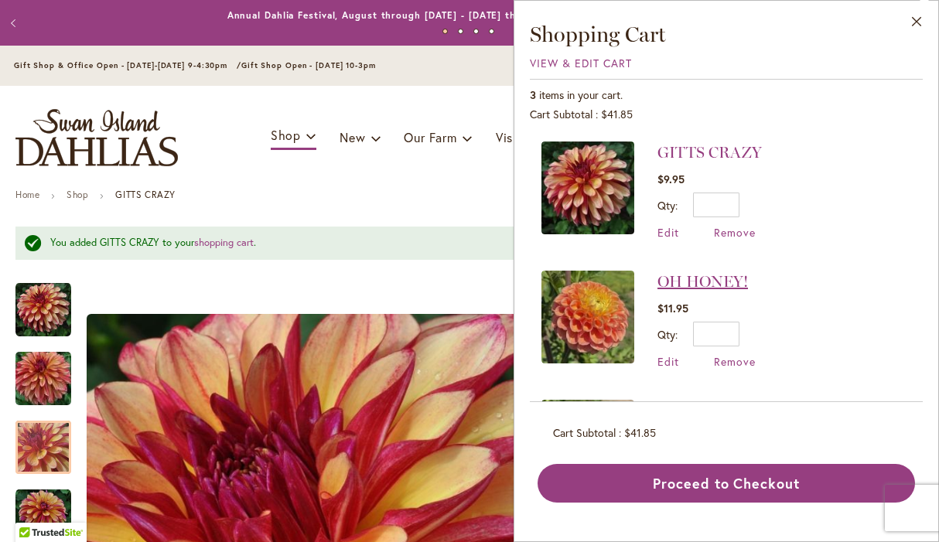
click at [693, 281] on link "OH HONEY!" at bounding box center [702, 281] width 90 height 19
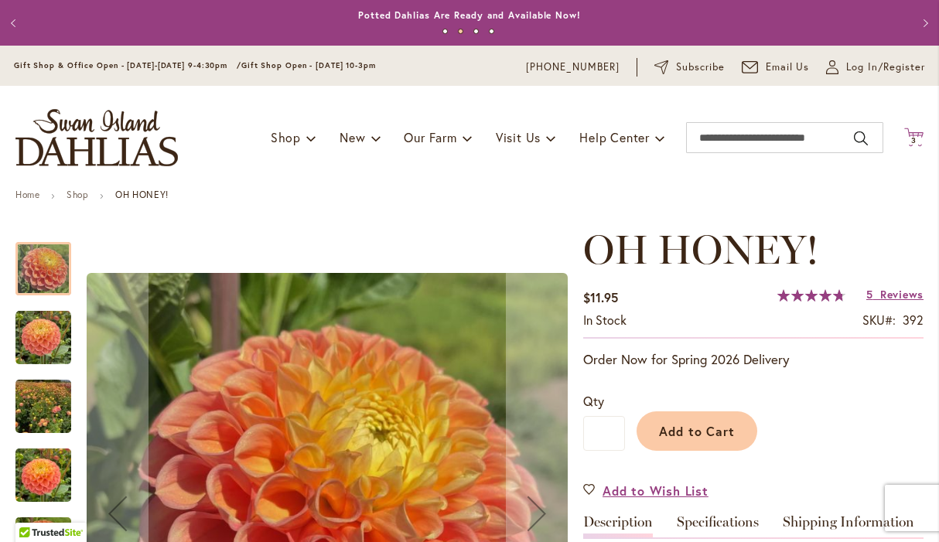
click at [914, 136] on icon "Cart .cls-1 { fill: #231f20; }" at bounding box center [913, 137] width 19 height 19
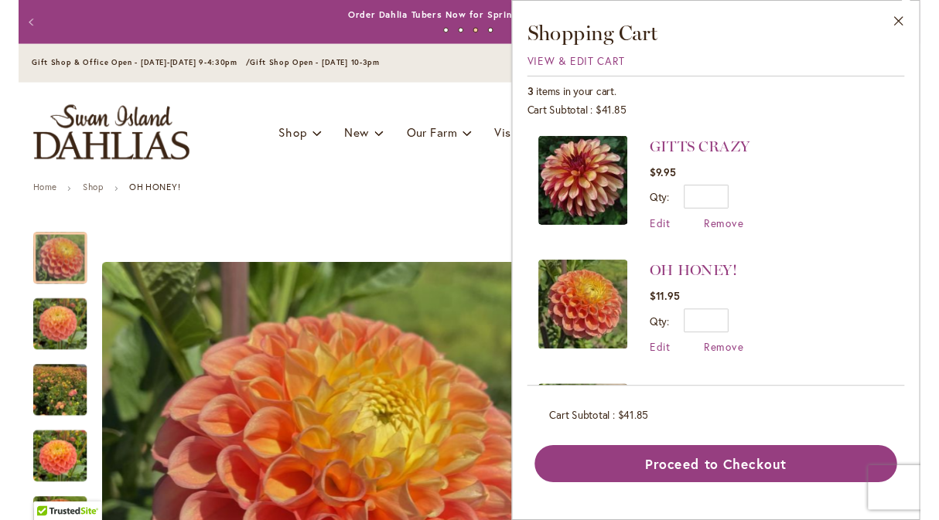
scroll to position [122, 0]
